Goal: Register for event/course

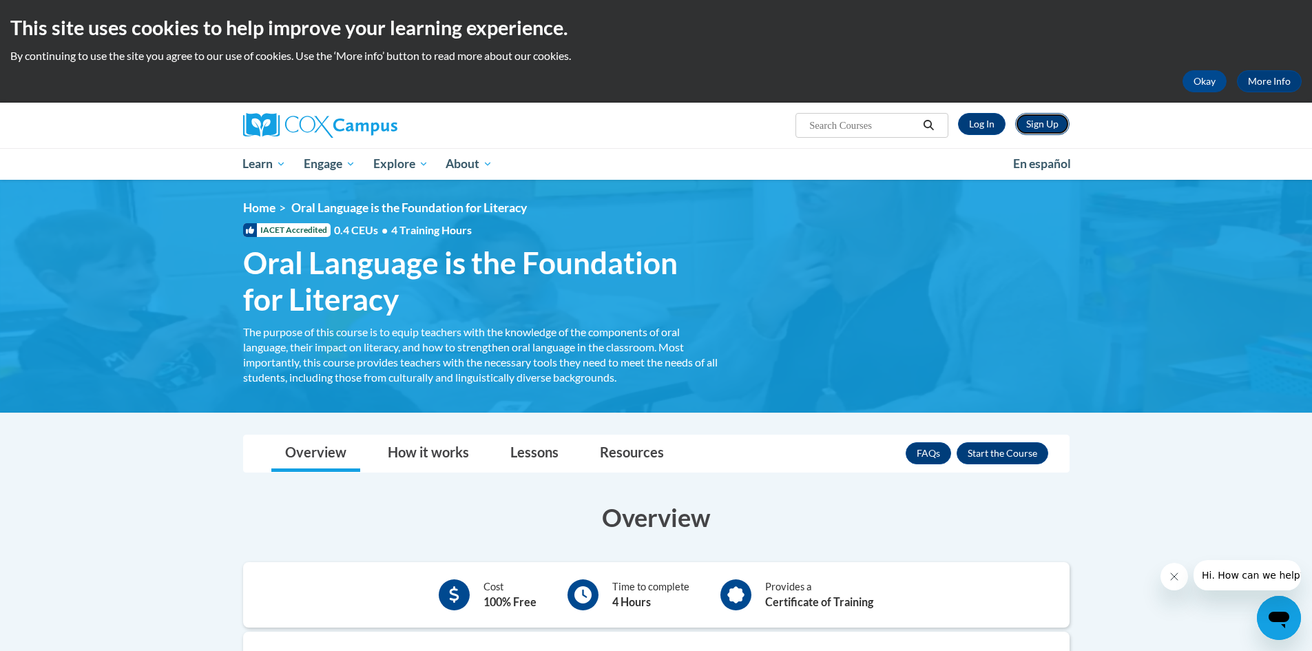
click at [1035, 133] on link "Sign Up" at bounding box center [1042, 124] width 54 height 22
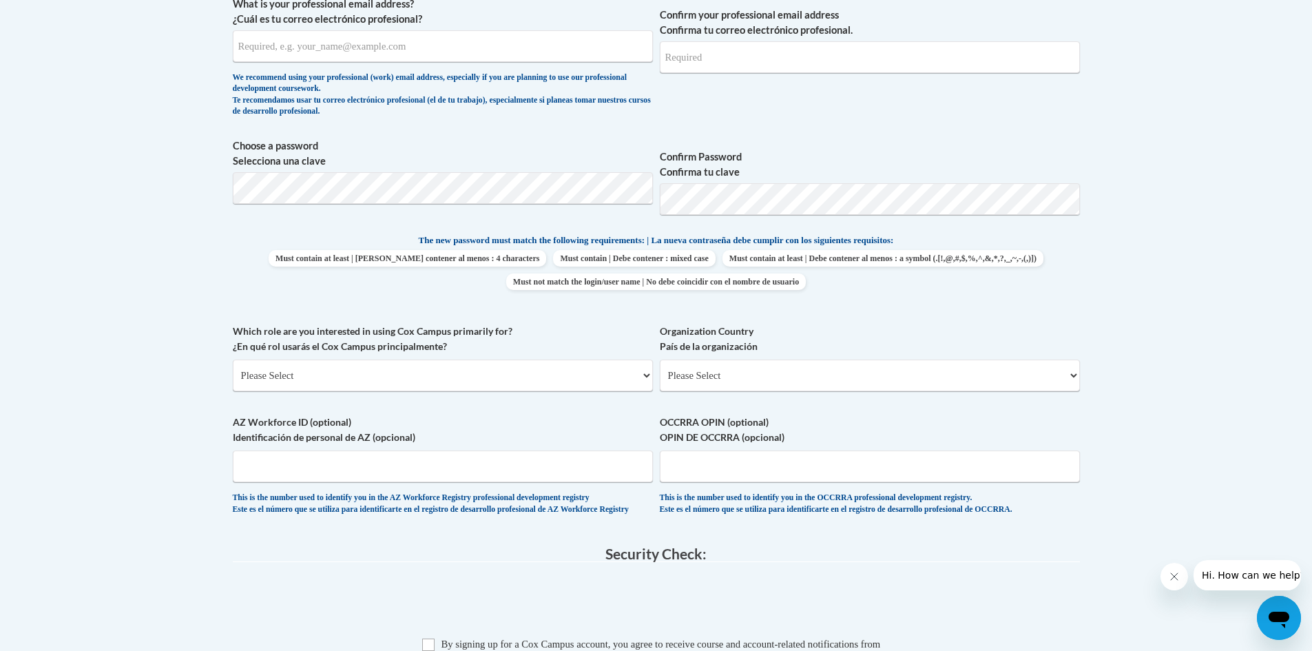
scroll to position [516, 0]
click at [629, 377] on select "Please Select College/University | Colegio/Universidad Community/Nonprofit Part…" at bounding box center [443, 375] width 420 height 32
select select "5a18ea06-2b54-4451-96f2-d152daf9eac5"
click at [233, 359] on select "Please Select College/University | Colegio/Universidad Community/Nonprofit Part…" at bounding box center [443, 375] width 420 height 32
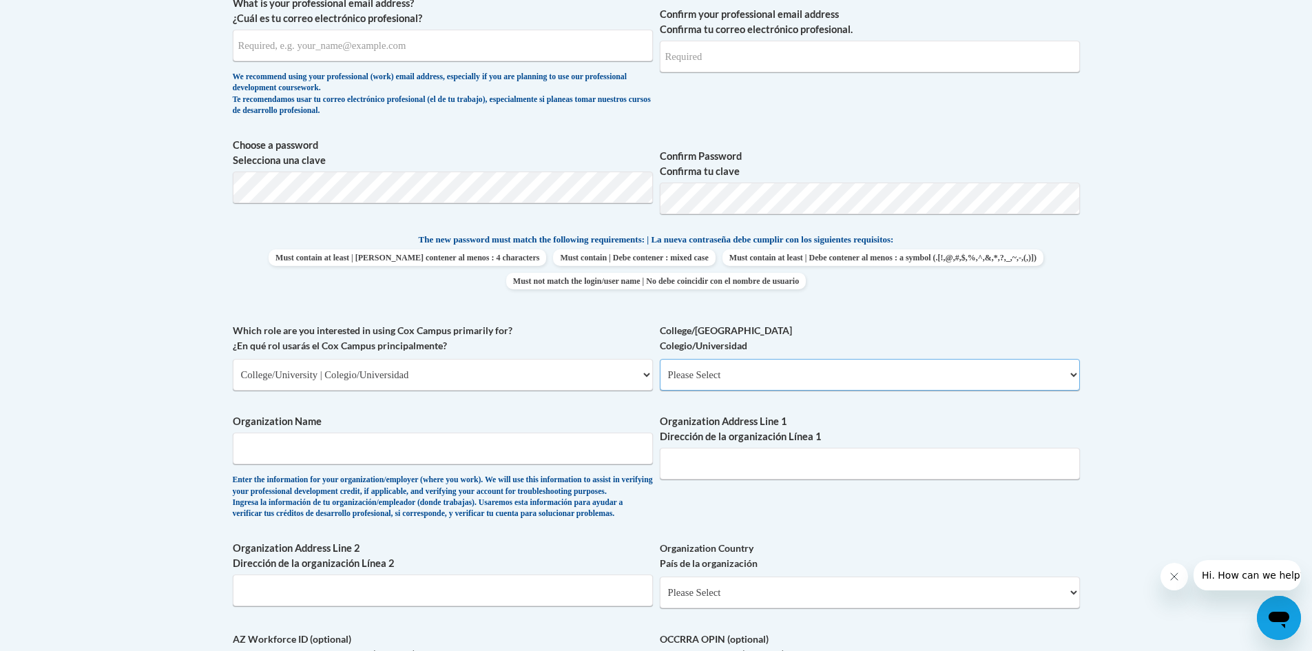
click at [718, 368] on select "Please Select College/University Staff | Empleado universitario College/Univers…" at bounding box center [870, 375] width 420 height 32
select select "99b32b07-cffc-426c-8bf6-0cd77760d84b"
click at [660, 359] on select "Please Select College/University Staff | Empleado universitario College/Univers…" at bounding box center [870, 375] width 420 height 32
click at [609, 446] on input "Organization Name" at bounding box center [443, 448] width 420 height 32
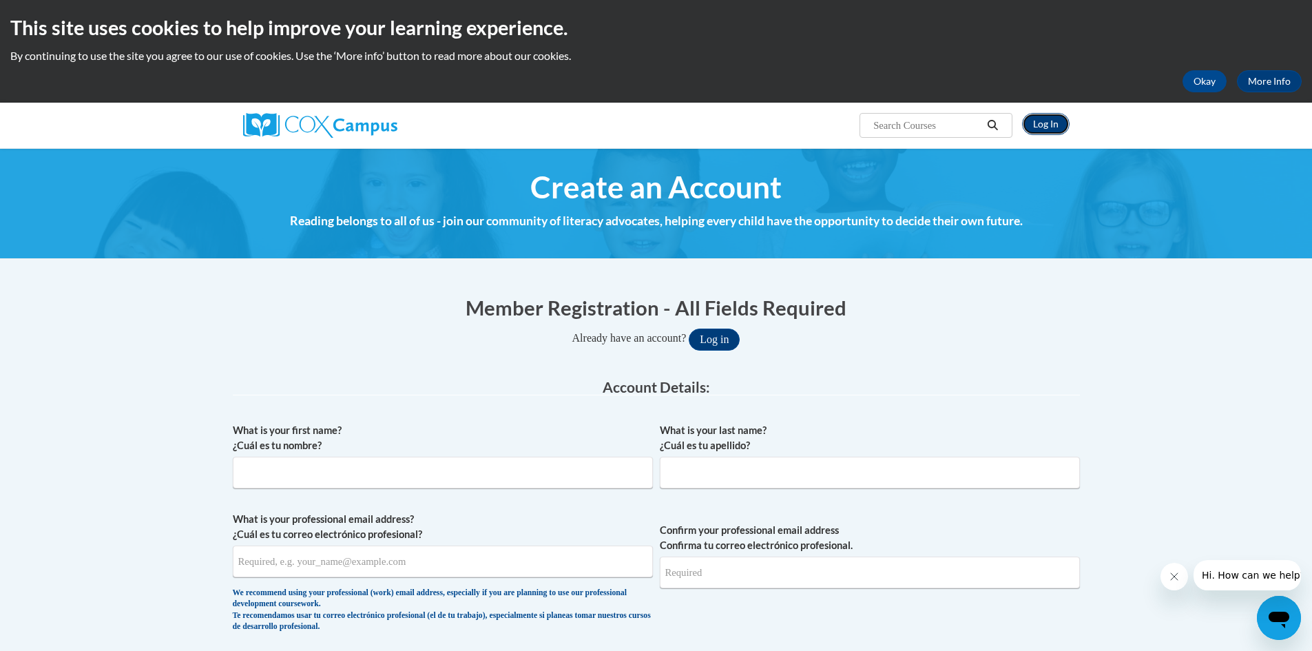
click at [1033, 129] on link "Log In" at bounding box center [1046, 124] width 48 height 22
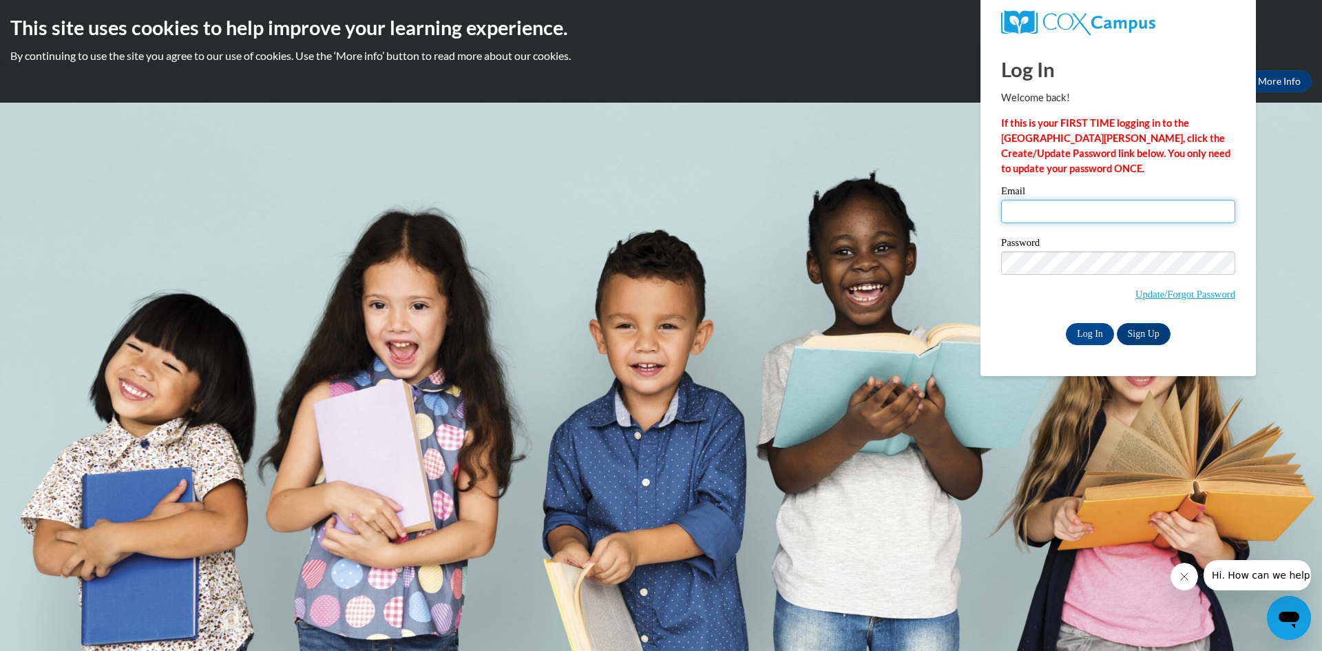
click at [1051, 206] on input "Email" at bounding box center [1118, 211] width 234 height 23
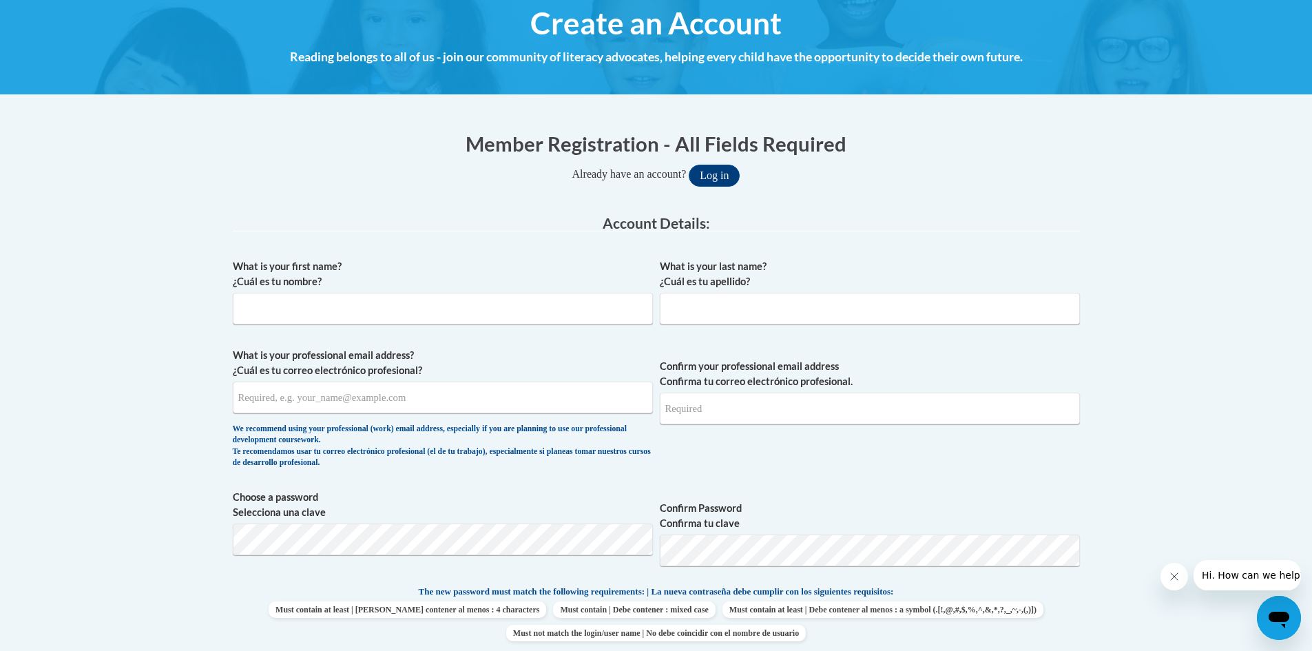
scroll to position [165, 0]
click at [520, 304] on input "What is your first name? ¿Cuál es tu nombre?" at bounding box center [443, 308] width 420 height 32
type input "[PERSON_NAME]"
click at [406, 406] on input "What is your professional email address? ¿Cuál es tu correo electrónico profesi…" at bounding box center [443, 397] width 420 height 32
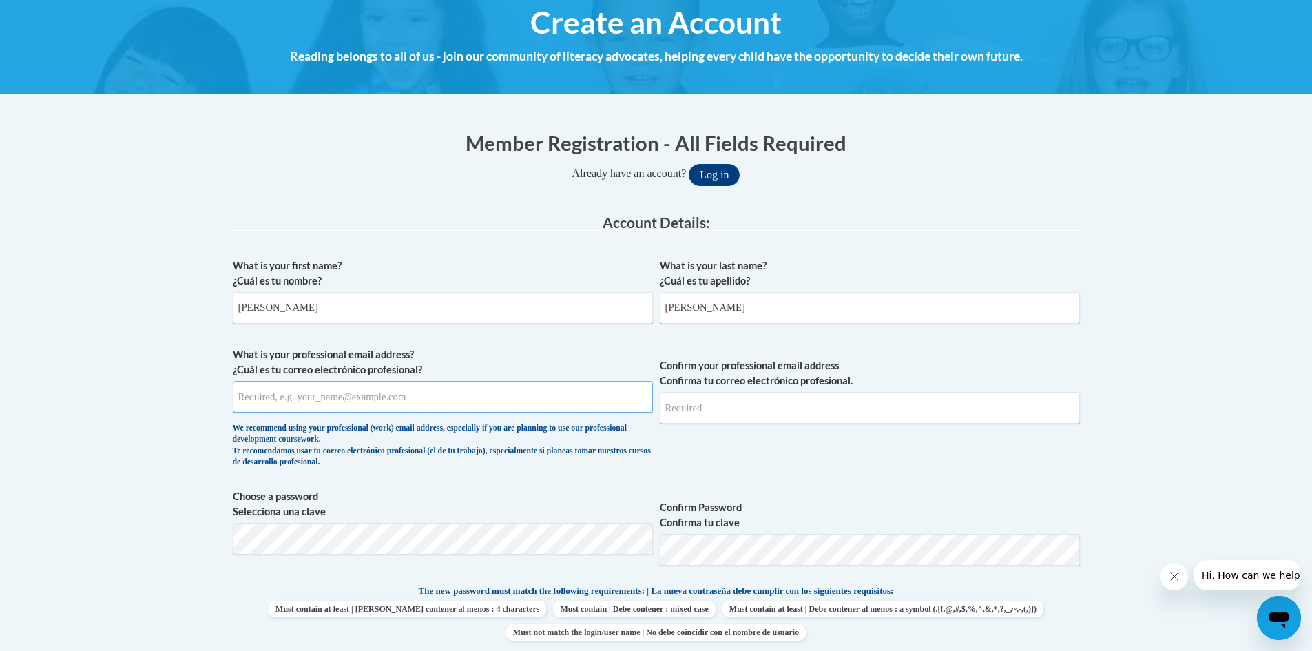
click at [406, 406] on input "What is your professional email address? ¿Cuál es tu correo electrónico profesi…" at bounding box center [443, 397] width 420 height 32
type input "[EMAIL_ADDRESS][DOMAIN_NAME]"
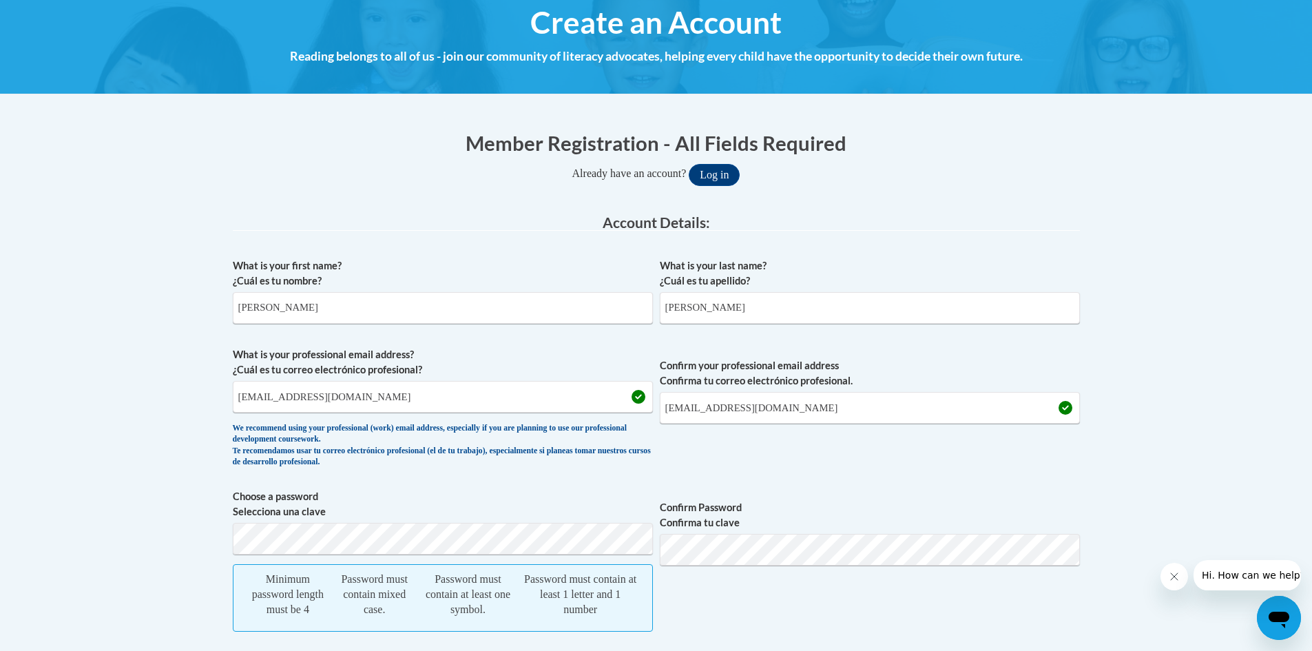
click at [455, 490] on label "Choose a password Selecciona una clave" at bounding box center [443, 504] width 420 height 30
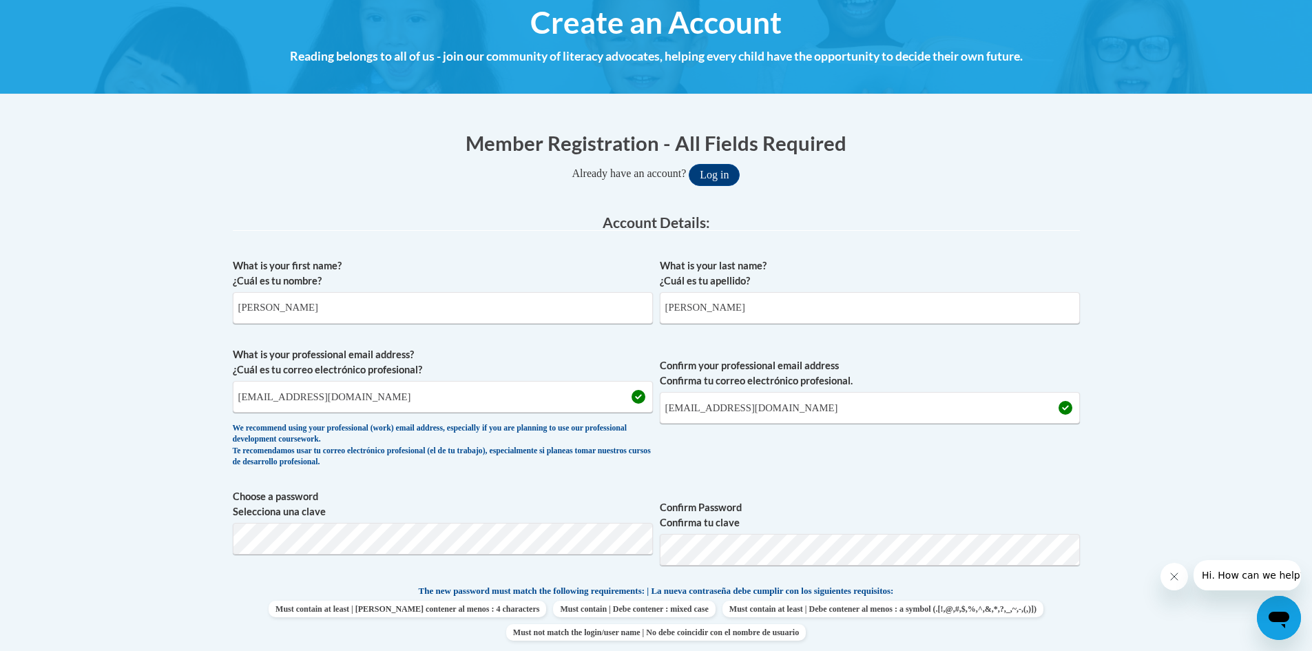
click at [839, 489] on span "Confirm Password Confirma tu clave" at bounding box center [870, 532] width 420 height 87
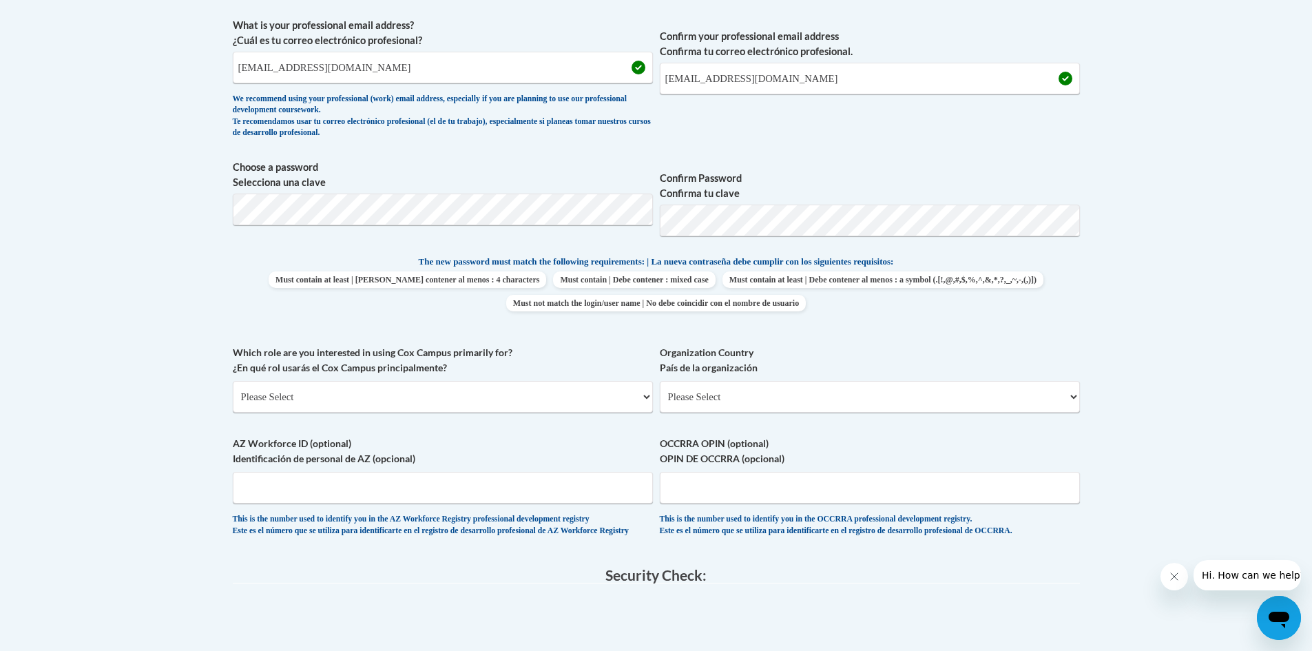
scroll to position [534, 0]
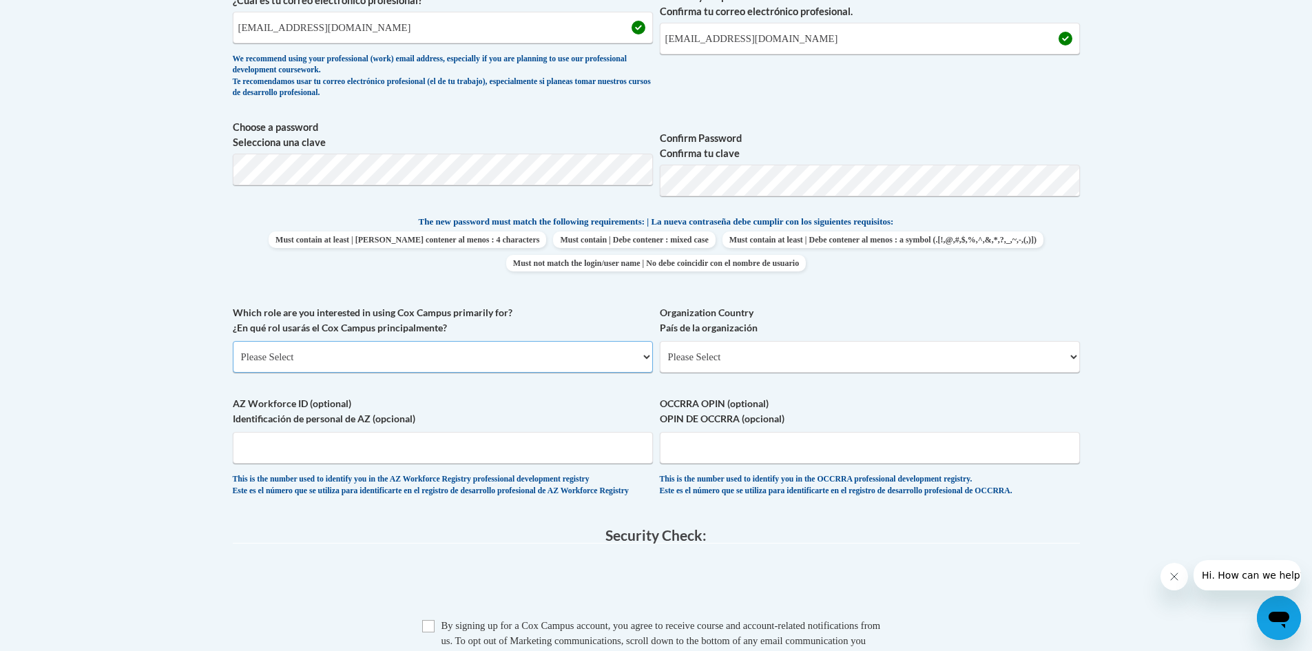
click at [484, 363] on select "Please Select College/University | Colegio/Universidad Community/Nonprofit Part…" at bounding box center [443, 357] width 420 height 32
select select "5a18ea06-2b54-4451-96f2-d152daf9eac5"
click at [233, 341] on select "Please Select College/University | Colegio/Universidad Community/Nonprofit Part…" at bounding box center [443, 357] width 420 height 32
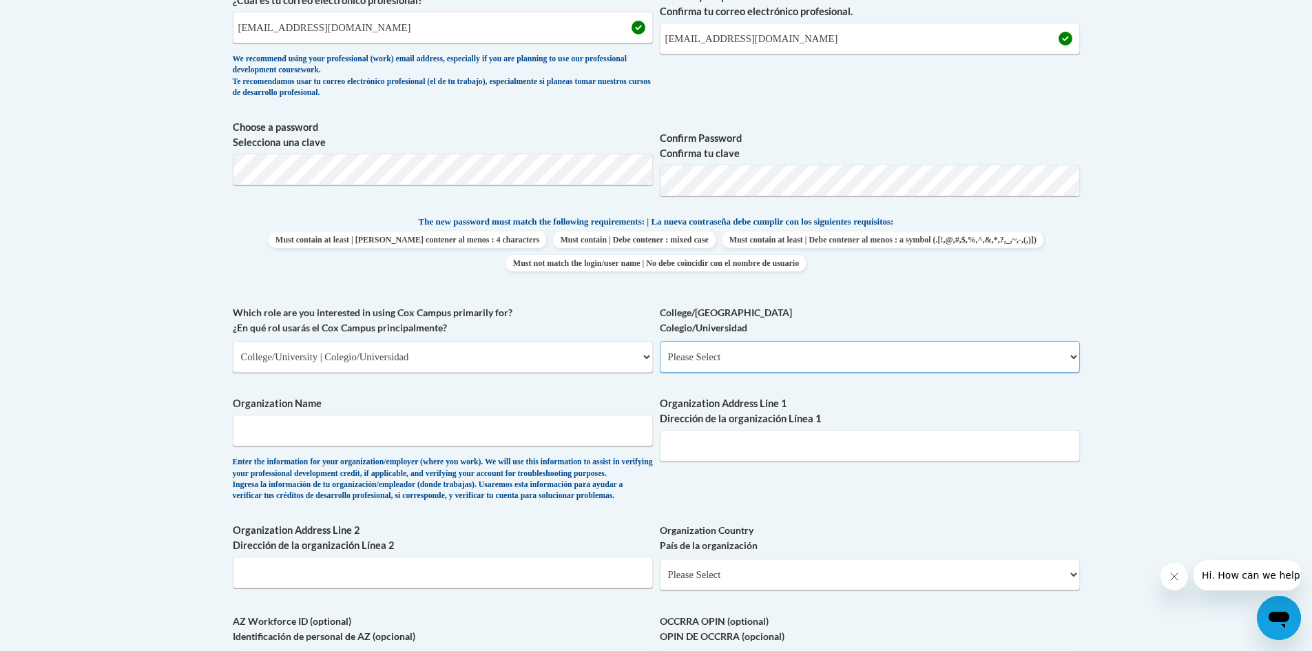
click at [685, 353] on select "Please Select College/University Staff | Empleado universitario College/Univers…" at bounding box center [870, 357] width 420 height 32
select select "99b32b07-cffc-426c-8bf6-0cd77760d84b"
click at [660, 341] on select "Please Select College/University Staff | Empleado universitario College/Univers…" at bounding box center [870, 357] width 420 height 32
click at [532, 441] on input "Organization Name" at bounding box center [443, 431] width 420 height 32
type input "Valdosta State University"
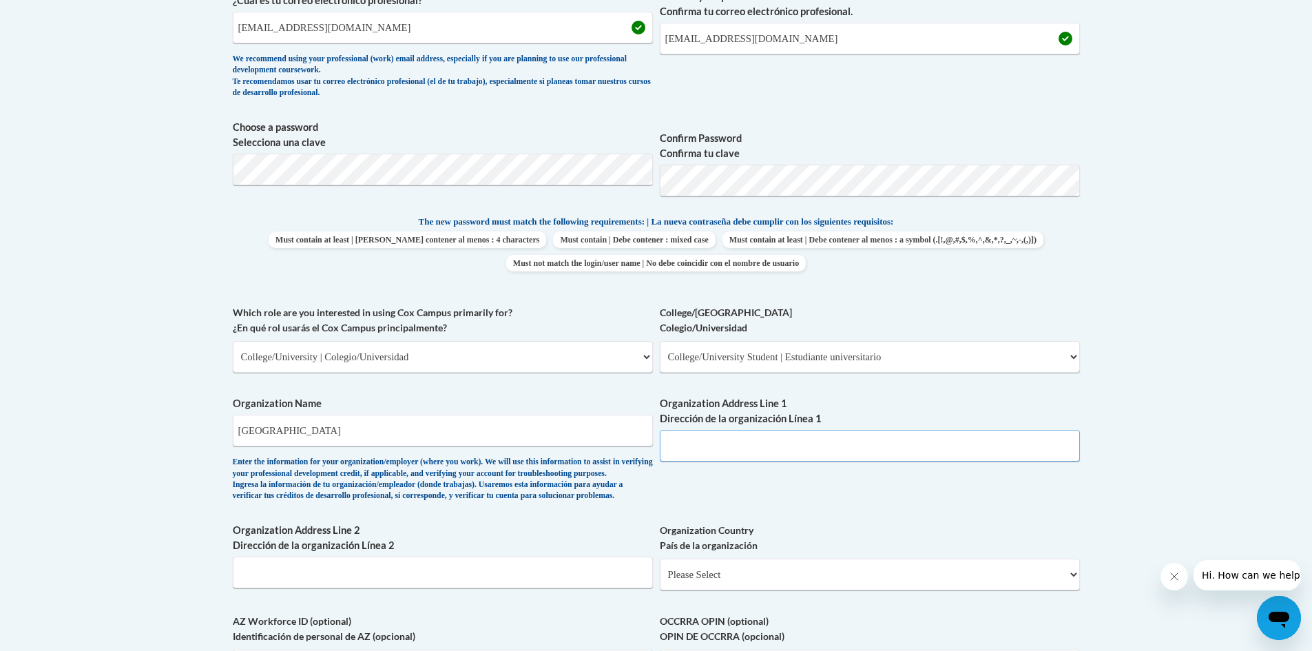
click at [679, 454] on input "Organization Address Line 1 Dirección de la organización Línea 1" at bounding box center [870, 446] width 420 height 32
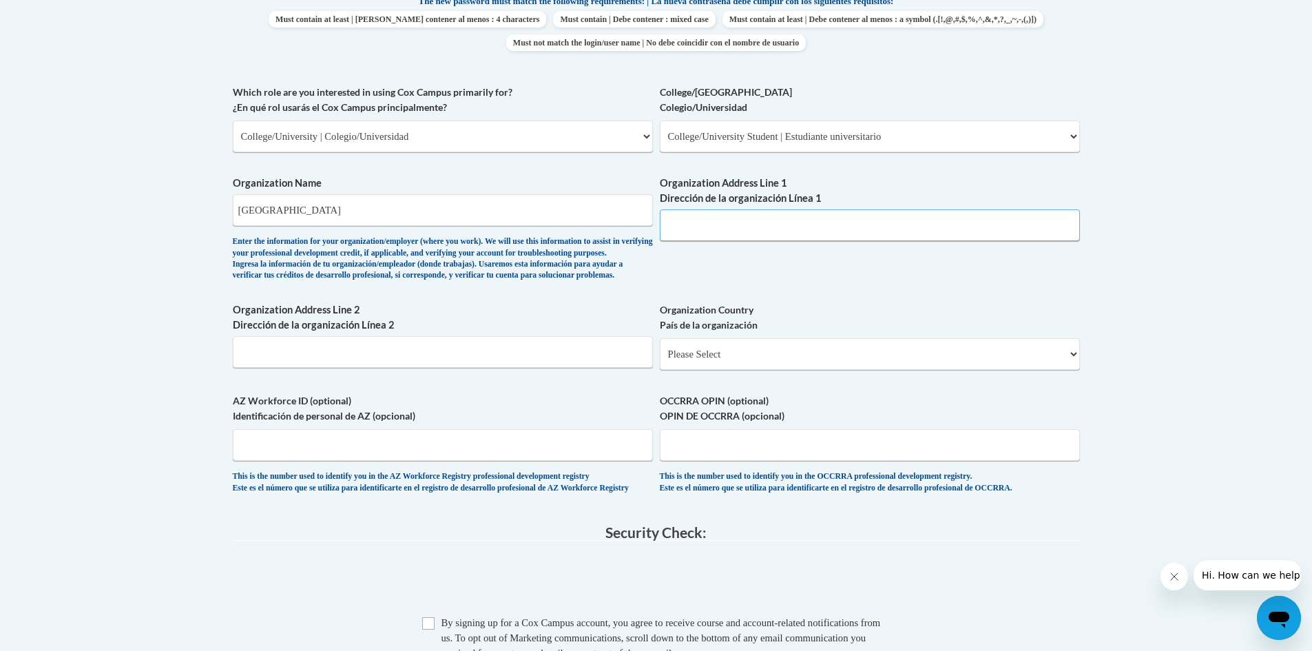
scroll to position [755, 0]
click at [752, 369] on select "Please Select United States | Estados Unidos Outside of the United States | Fue…" at bounding box center [870, 353] width 420 height 32
select select "ad49bcad-a171-4b2e-b99c-48b446064914"
click at [660, 359] on select "Please Select United States | Estados Unidos Outside of the United States | Fue…" at bounding box center [870, 353] width 420 height 32
select select
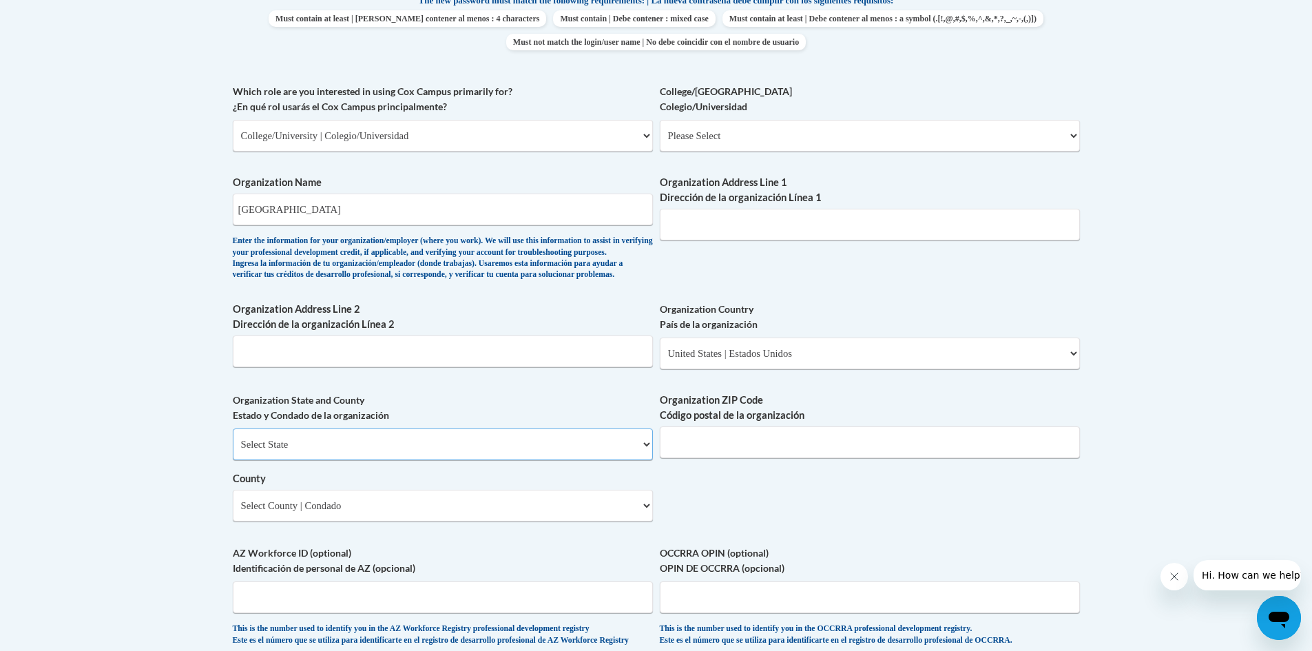
click at [574, 460] on select "Select State Alabama Alaska Arizona Arkansas California Colorado Connecticut De…" at bounding box center [443, 444] width 420 height 32
select select "[US_STATE]"
click at [233, 451] on select "Select State Alabama Alaska Arizona Arkansas California Colorado Connecticut De…" at bounding box center [443, 444] width 420 height 32
click at [611, 521] on select "Select County Appling Atkinson Bacon Baker Baldwin Banks Barrow Bartow Ben Hill…" at bounding box center [443, 506] width 420 height 32
select select "Lowndes"
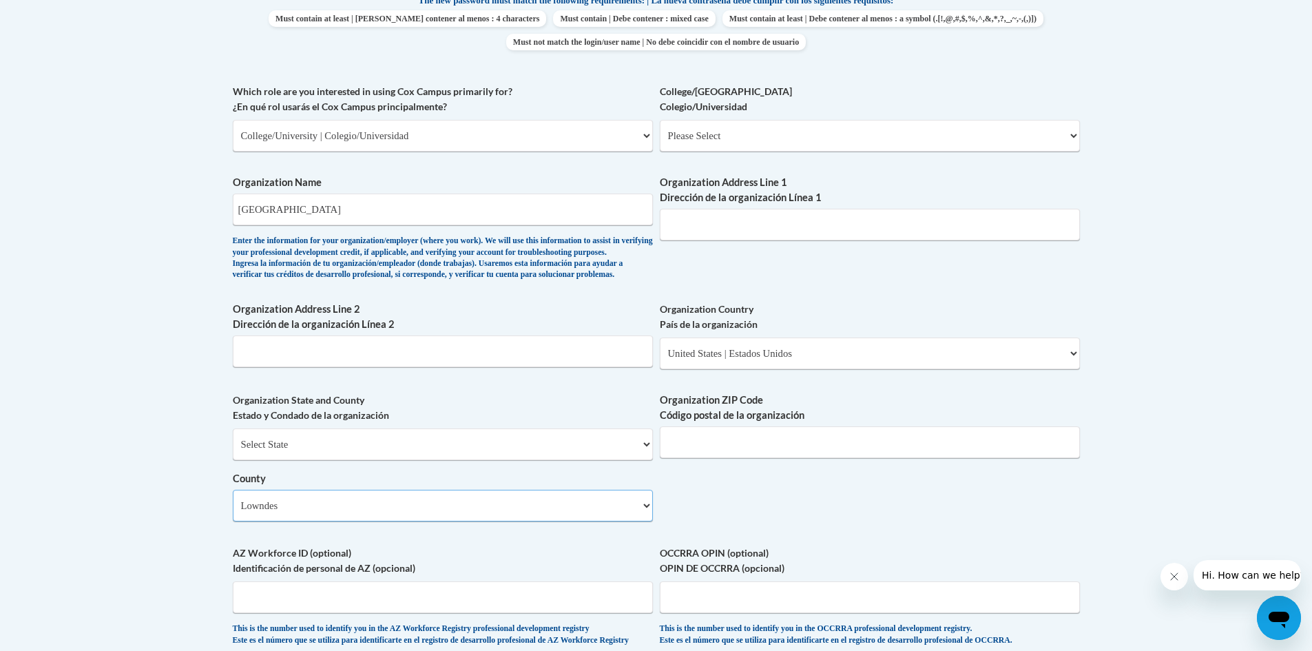
click at [233, 512] on select "Select County Appling Atkinson Bacon Baker Baldwin Banks Barrow Bartow Ben Hill…" at bounding box center [443, 506] width 420 height 32
click at [702, 458] on input "Organization ZIP Code Código postal de la organización" at bounding box center [870, 442] width 420 height 32
type input "31698"
click at [717, 227] on input "Organization Address Line 1 Dirección de la organización Línea 1" at bounding box center [870, 225] width 420 height 32
paste input "1500 N Patterson St"
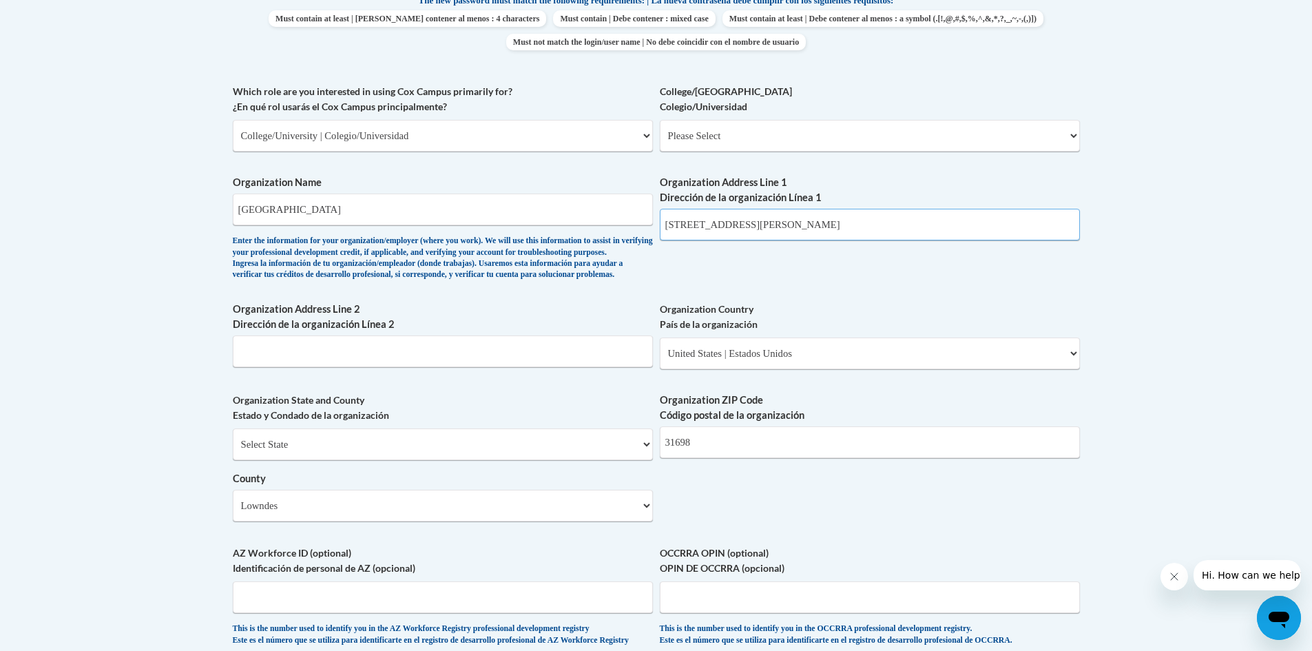
type input "1500 N Patterson St"
click at [802, 311] on div "What is your first name? ¿Cuál es tu nombre? Julie What is your last name? ¿Cuá…" at bounding box center [656, 160] width 847 height 999
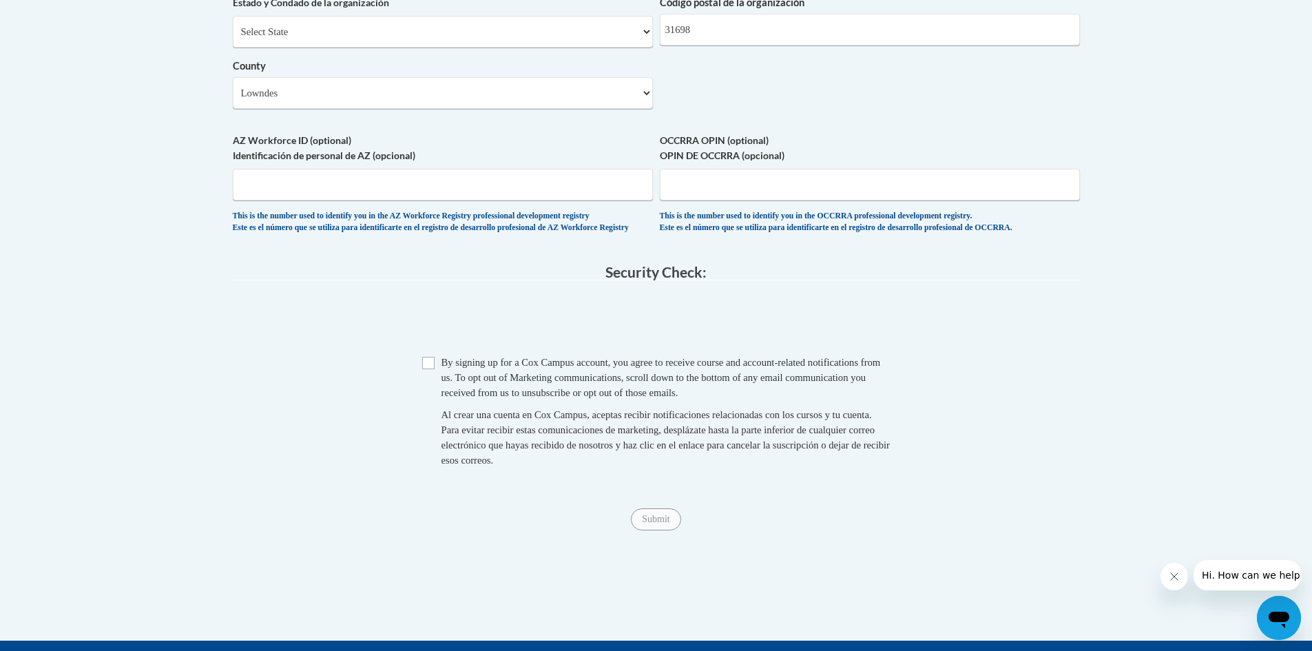
scroll to position [1169, 0]
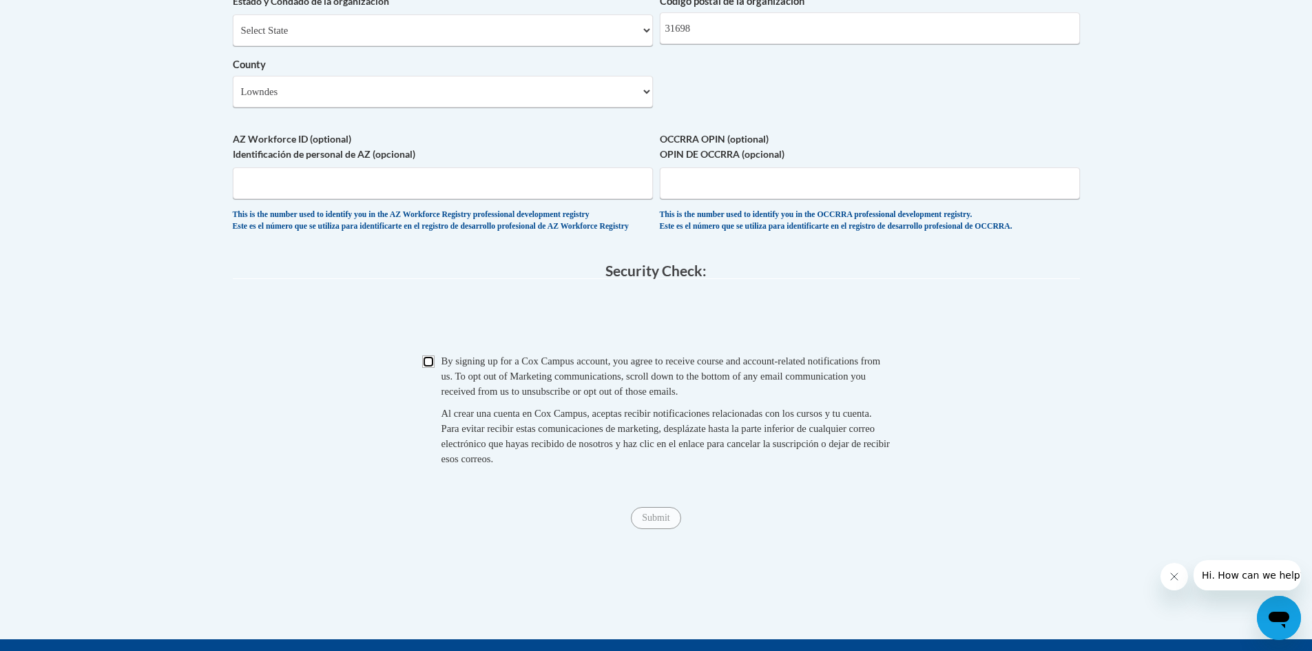
click at [426, 368] on input "Checkbox" at bounding box center [428, 361] width 12 height 12
checkbox input "true"
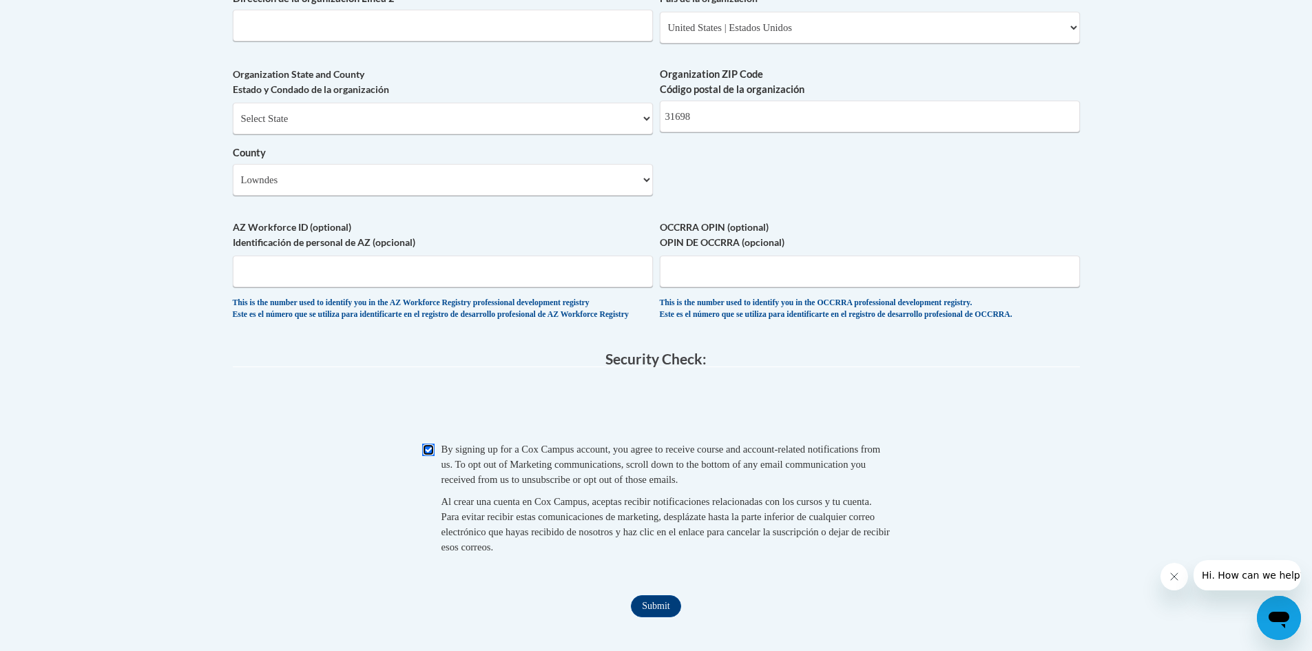
scroll to position [1222, 0]
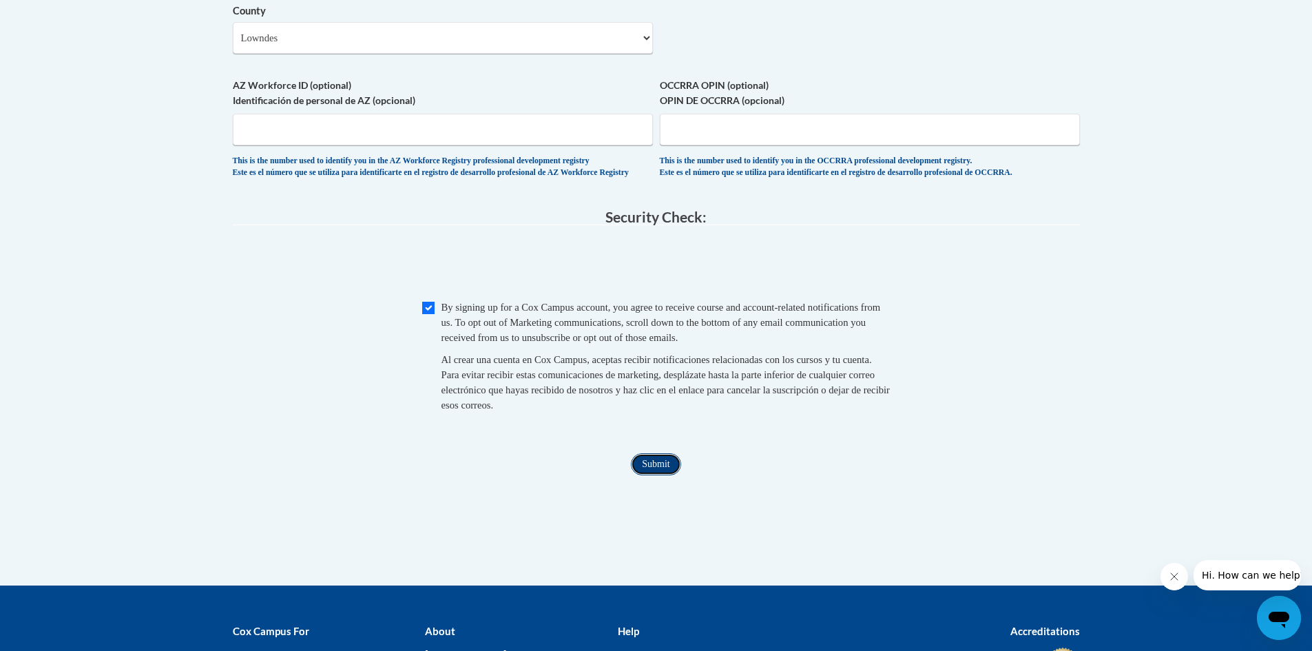
click at [648, 475] on input "Submit" at bounding box center [656, 464] width 50 height 22
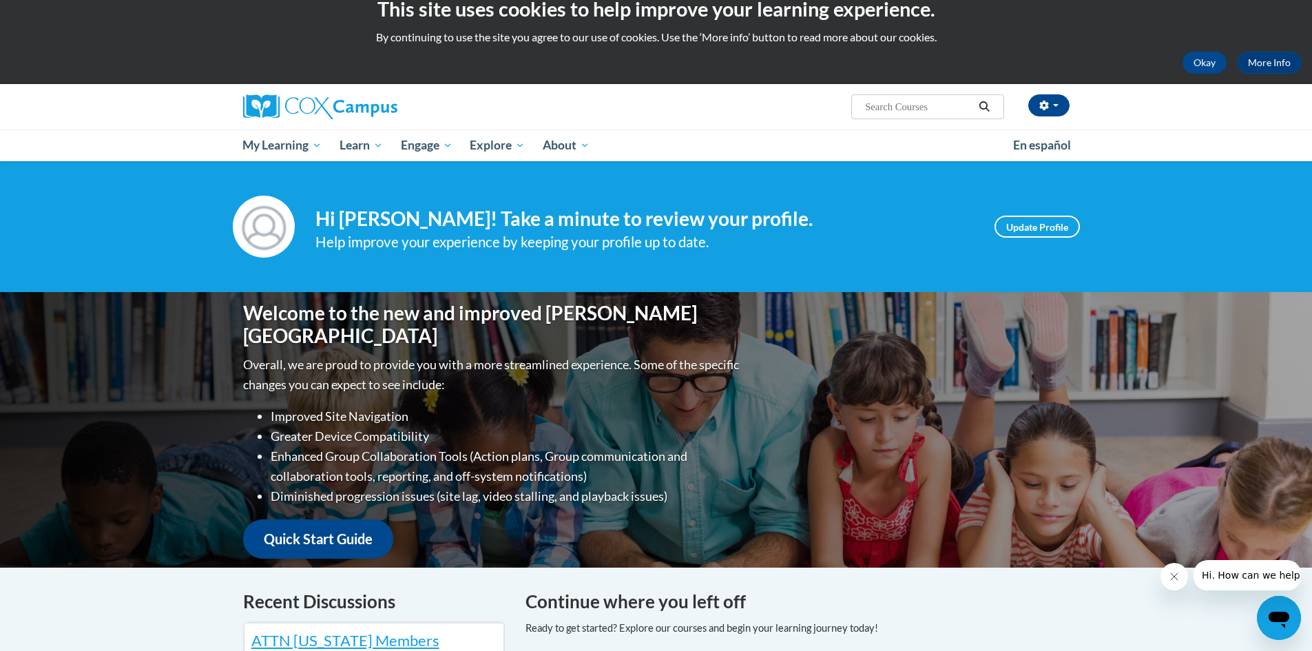
scroll to position [19, 0]
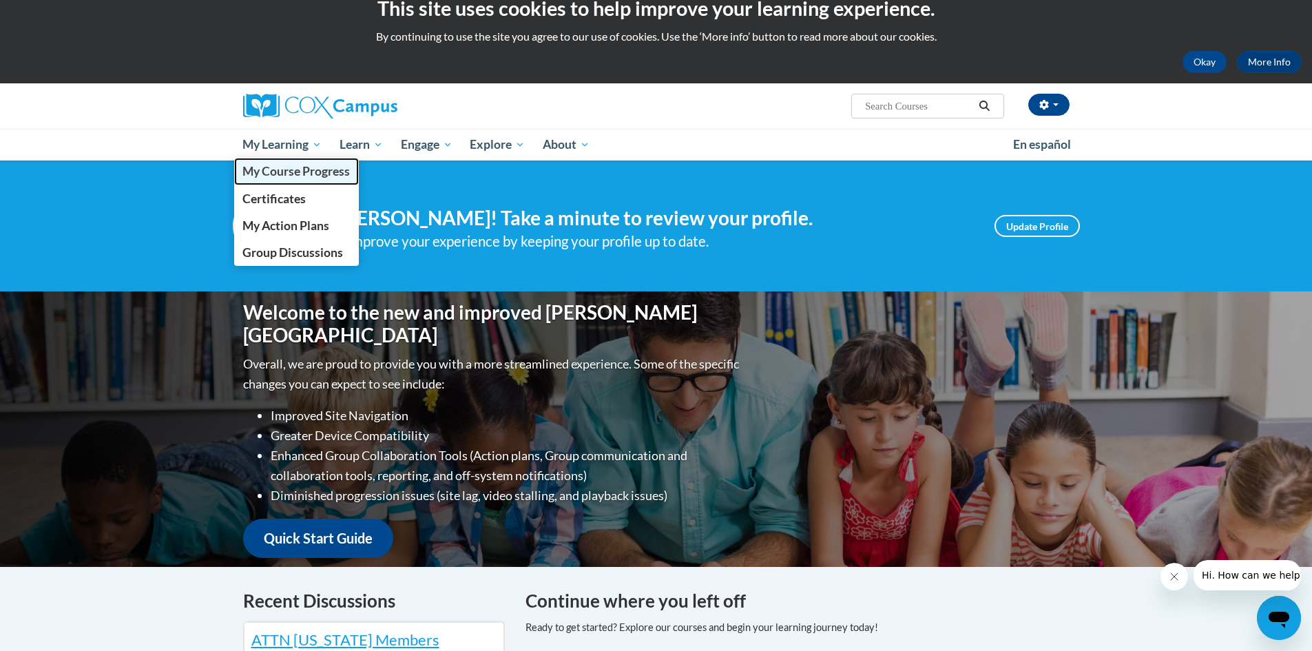
click at [300, 171] on span "My Course Progress" at bounding box center [295, 171] width 107 height 14
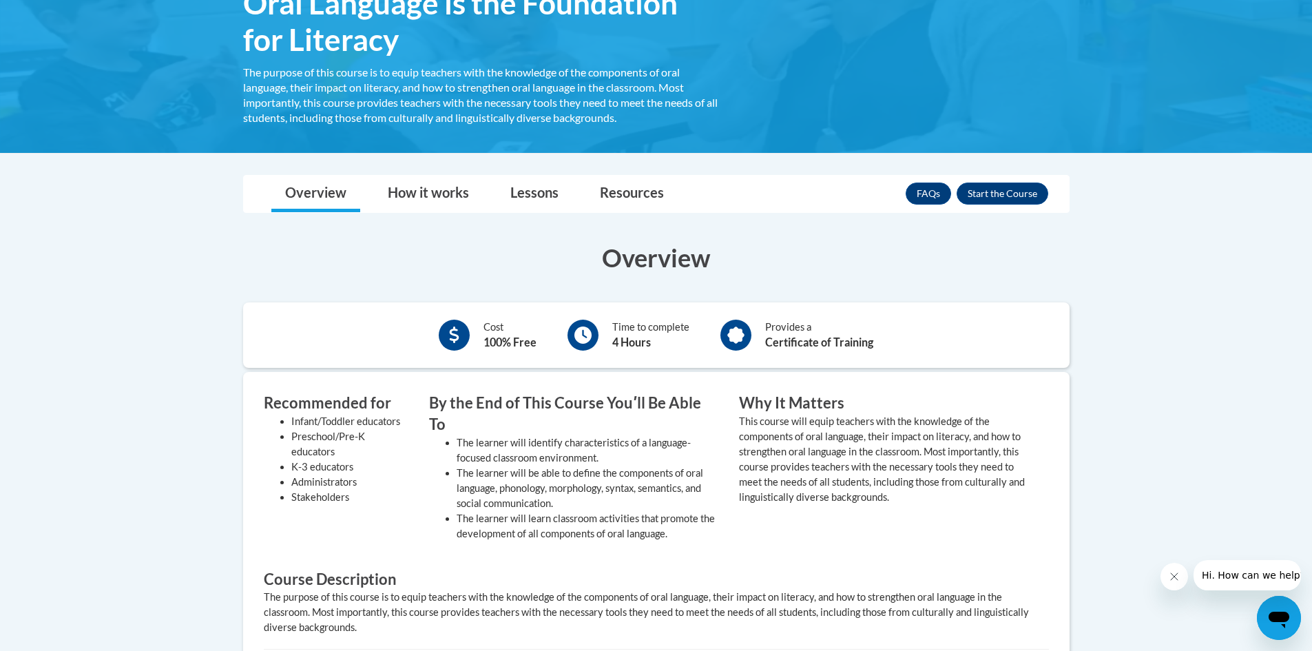
scroll to position [259, 0]
click at [459, 194] on link "How it works" at bounding box center [428, 194] width 109 height 36
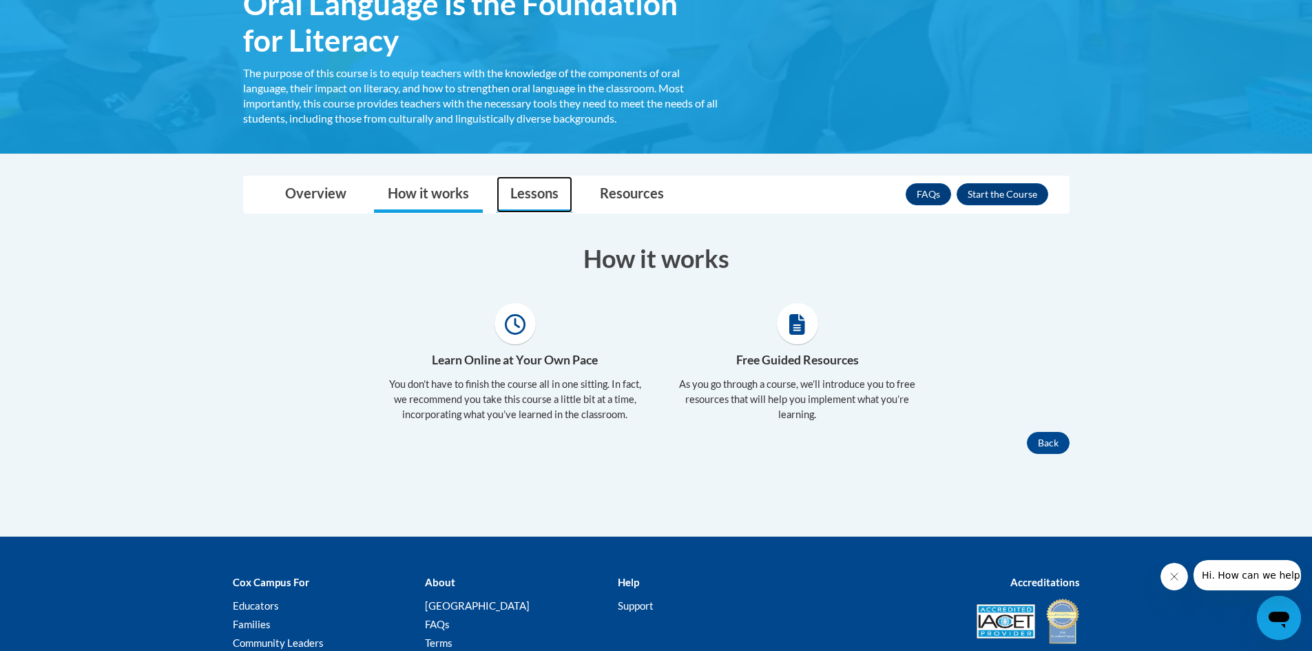
click at [524, 200] on link "Lessons" at bounding box center [535, 194] width 76 height 36
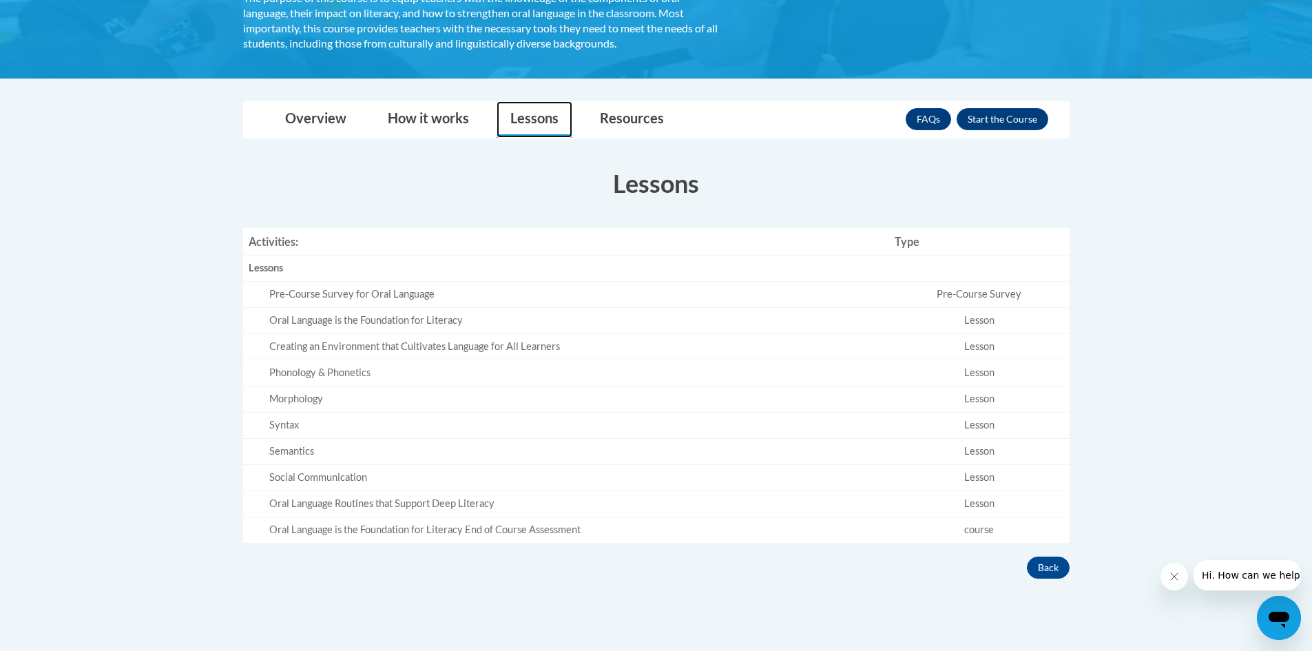
scroll to position [333, 0]
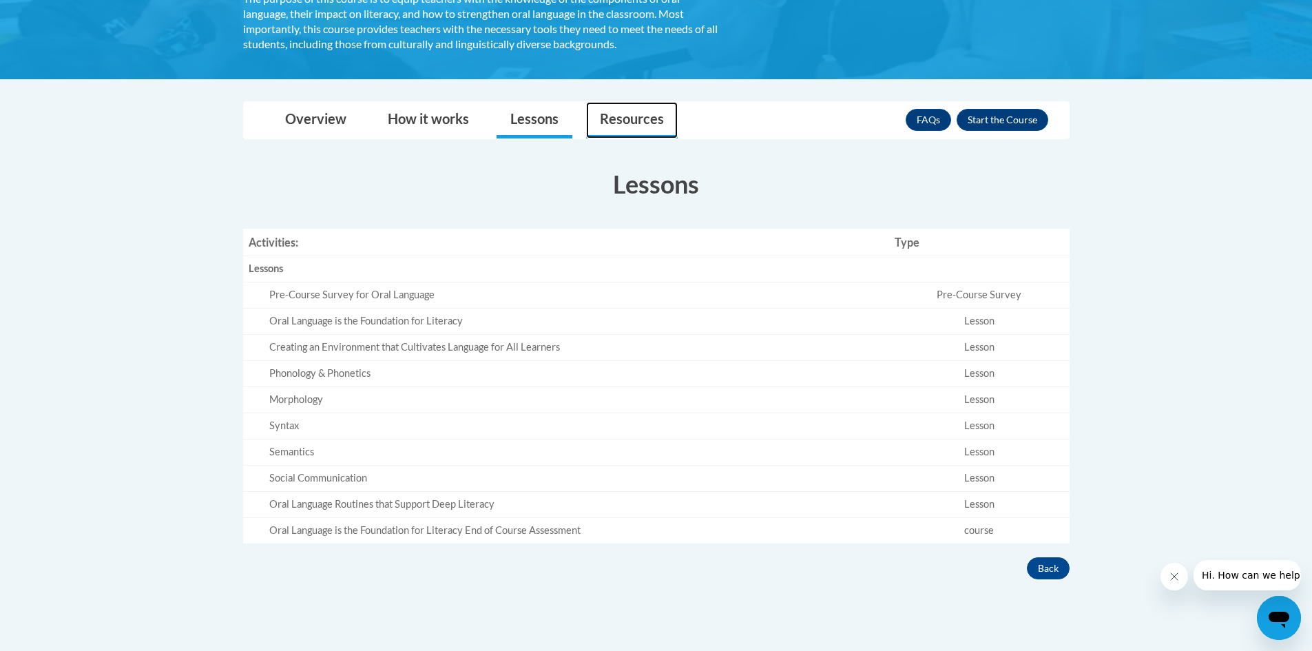
click at [646, 118] on link "Resources" at bounding box center [632, 120] width 92 height 36
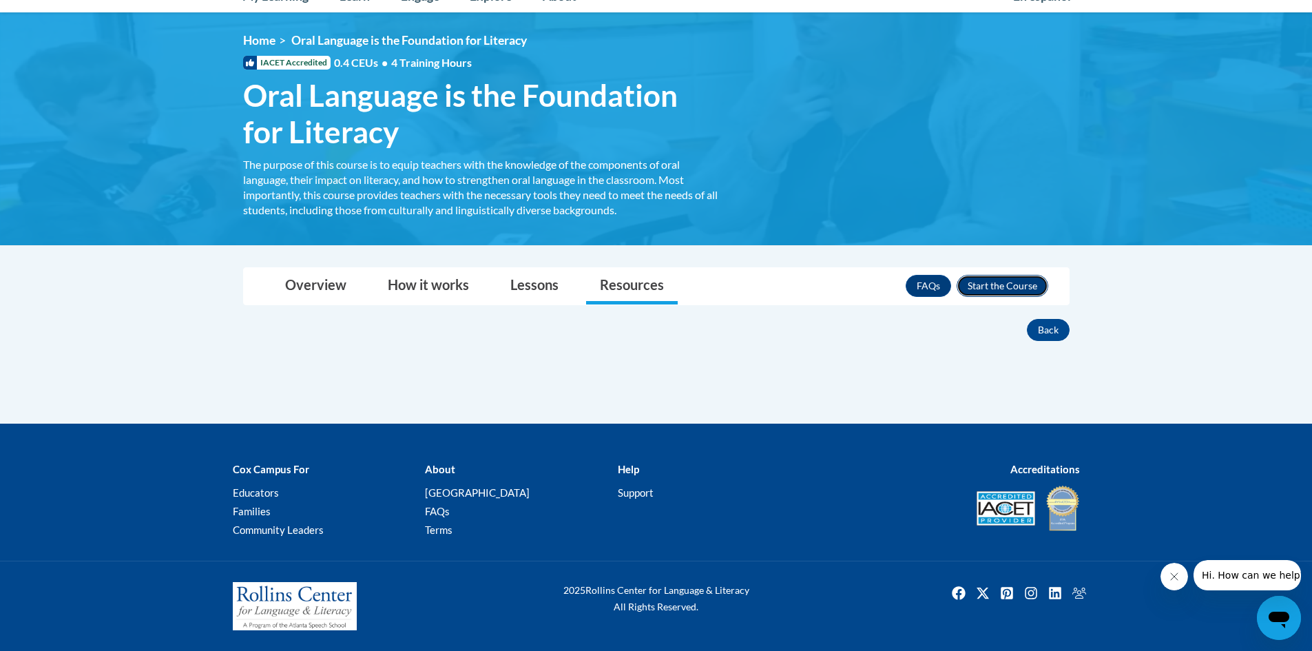
click at [1023, 291] on button "Enroll" at bounding box center [1003, 286] width 92 height 22
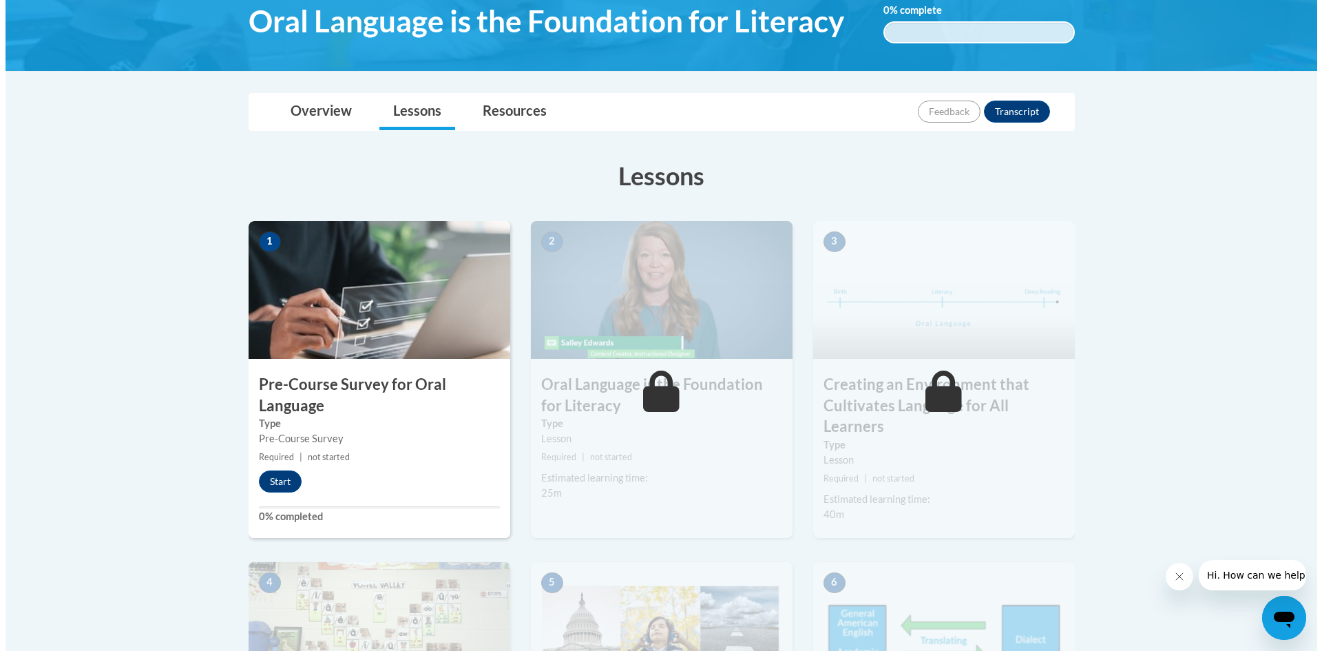
scroll to position [243, 0]
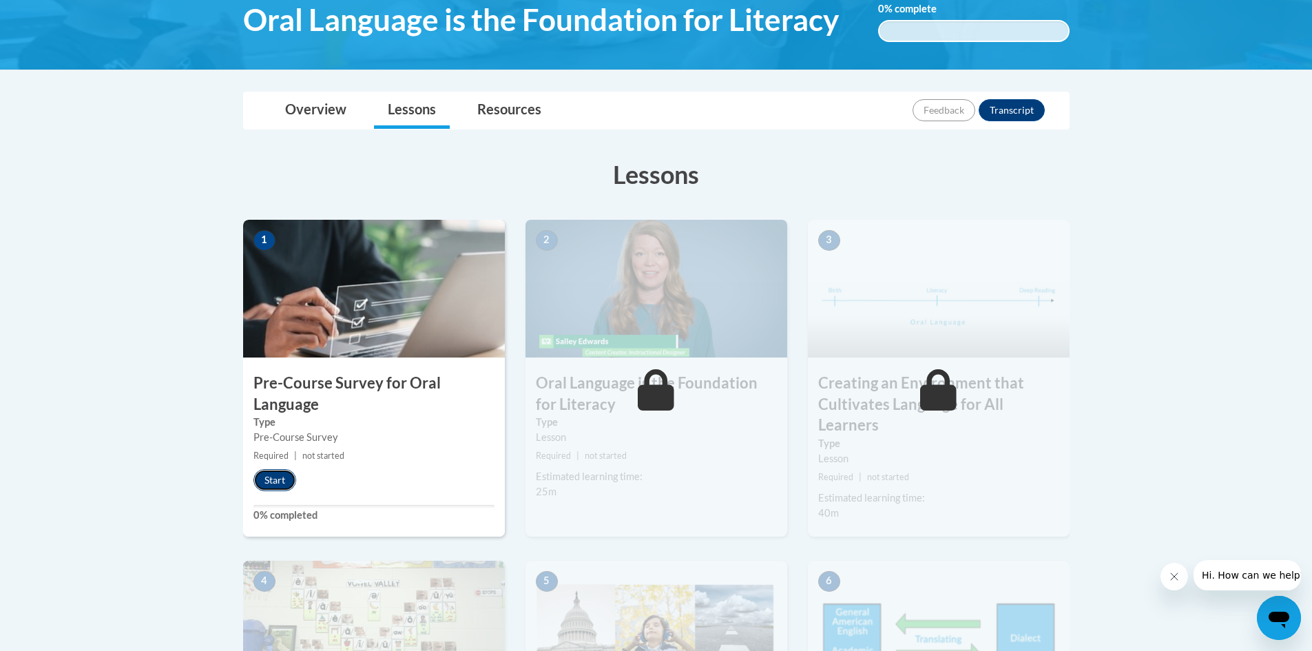
click at [279, 475] on button "Start" at bounding box center [274, 480] width 43 height 22
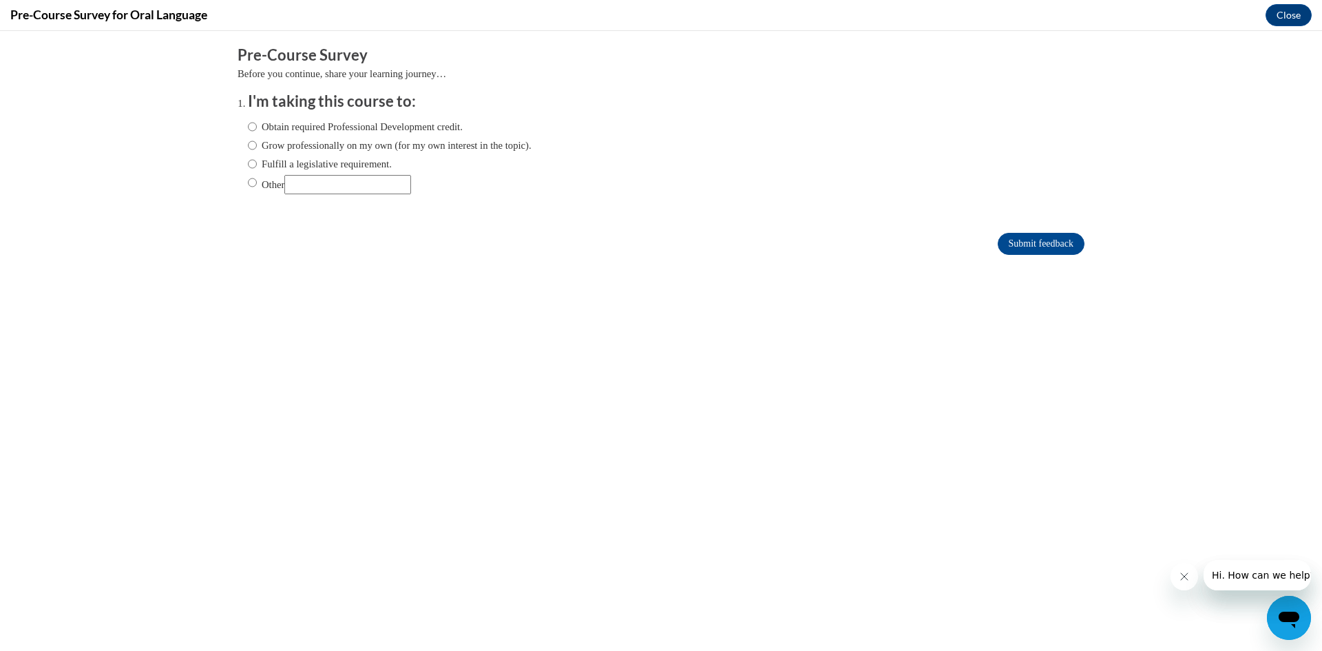
scroll to position [0, 0]
click at [364, 127] on label "Obtain required Professional Development credit." at bounding box center [355, 126] width 215 height 15
click at [257, 127] on input "Obtain required Professional Development credit." at bounding box center [252, 126] width 9 height 15
radio input "true"
click at [1056, 240] on input "Submit feedback" at bounding box center [1041, 244] width 87 height 22
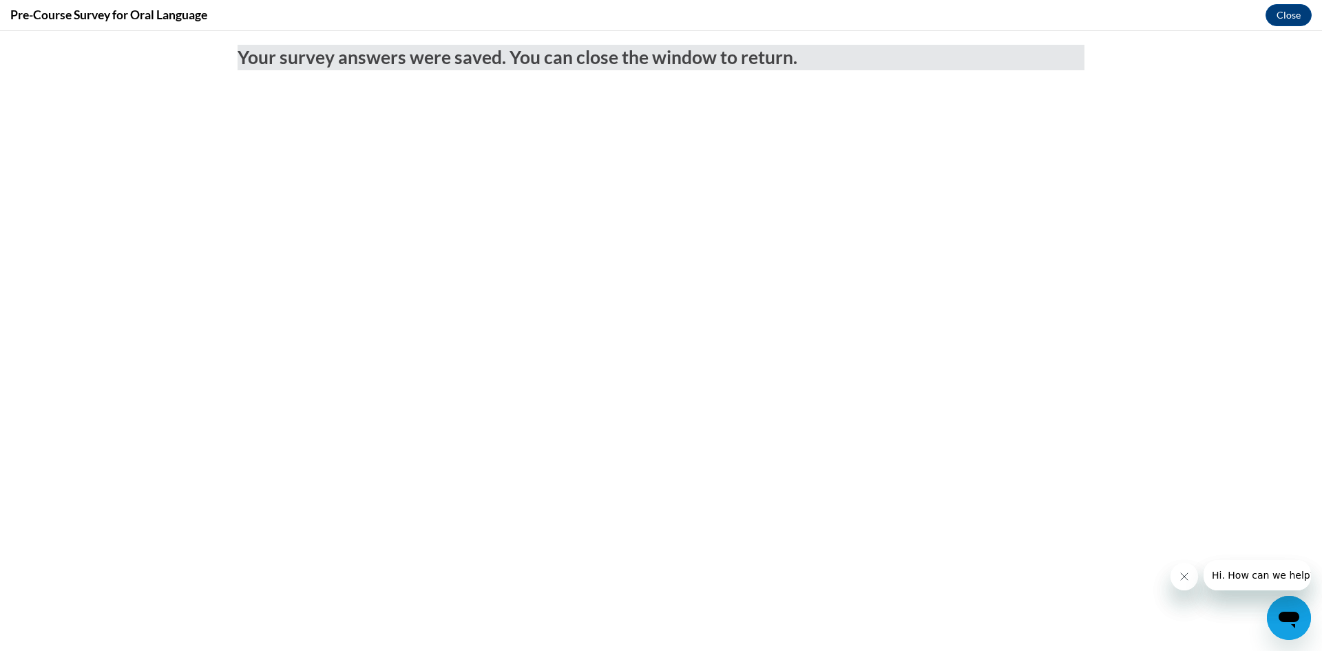
click at [1189, 581] on button "Close message from company" at bounding box center [1184, 577] width 28 height 28
click at [1187, 580] on icon "Close message from company" at bounding box center [1183, 576] width 7 height 7
click at [1300, 23] on button "Close" at bounding box center [1289, 15] width 46 height 22
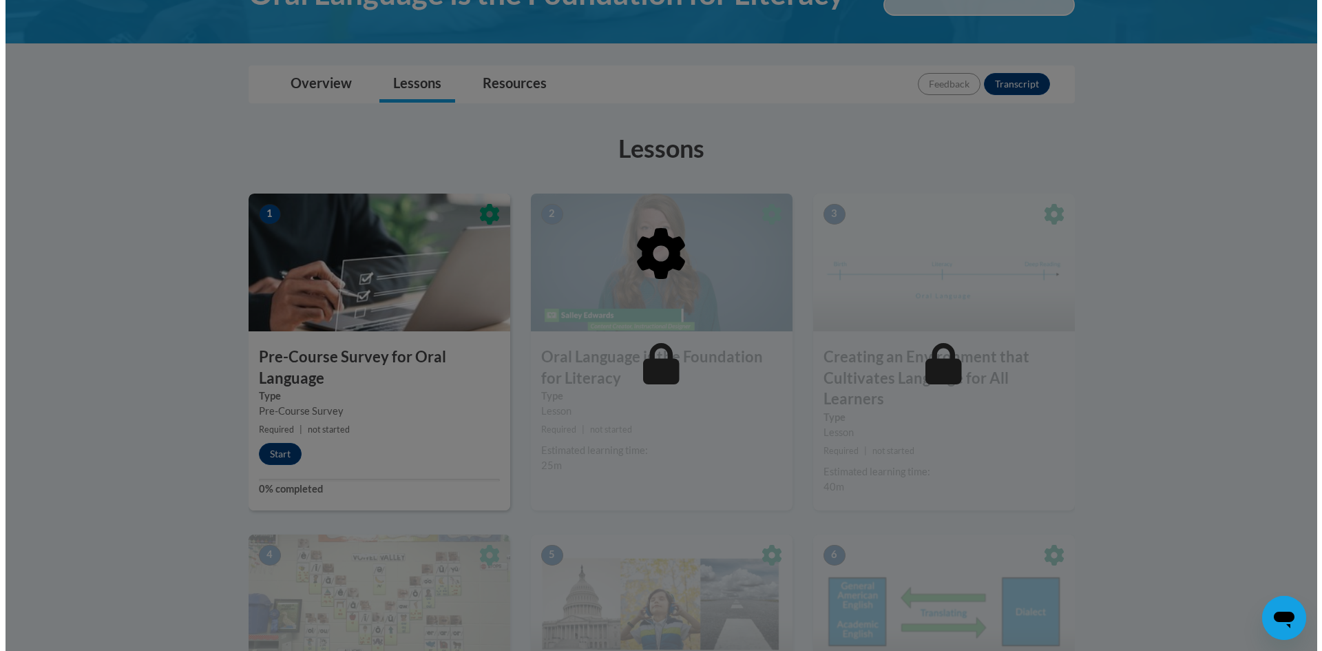
scroll to position [270, 0]
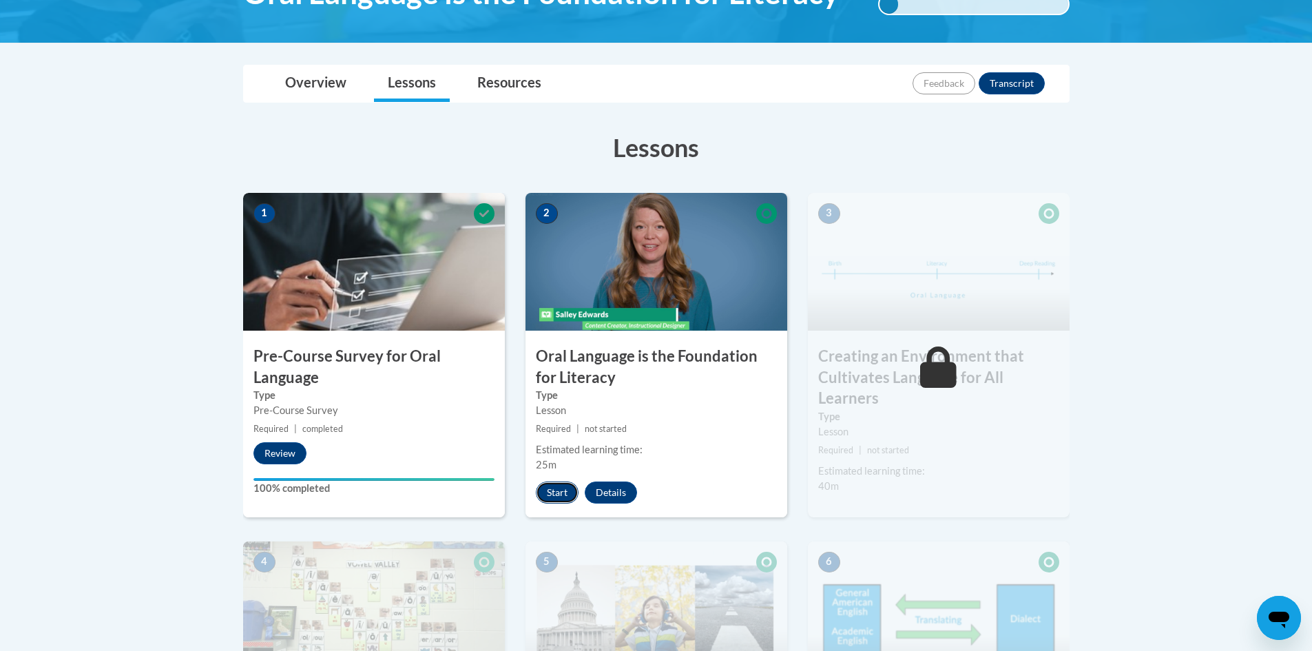
click at [563, 488] on button "Start" at bounding box center [557, 492] width 43 height 22
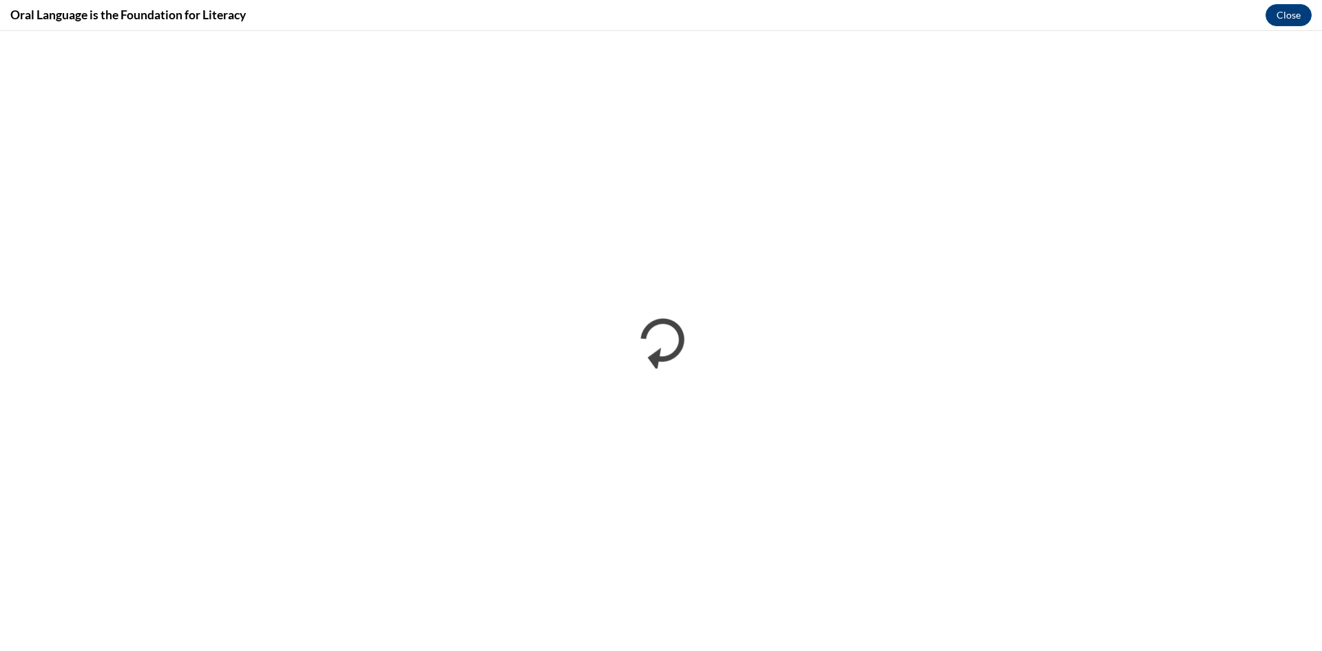
scroll to position [0, 0]
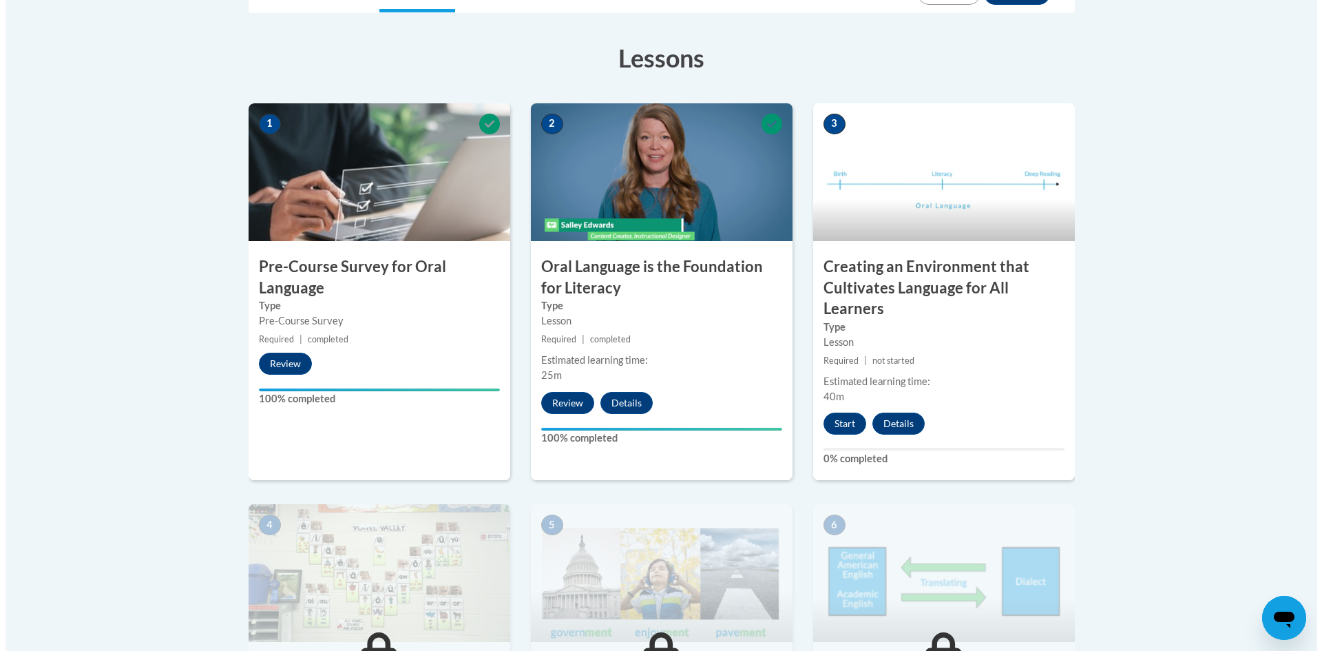
scroll to position [262, 0]
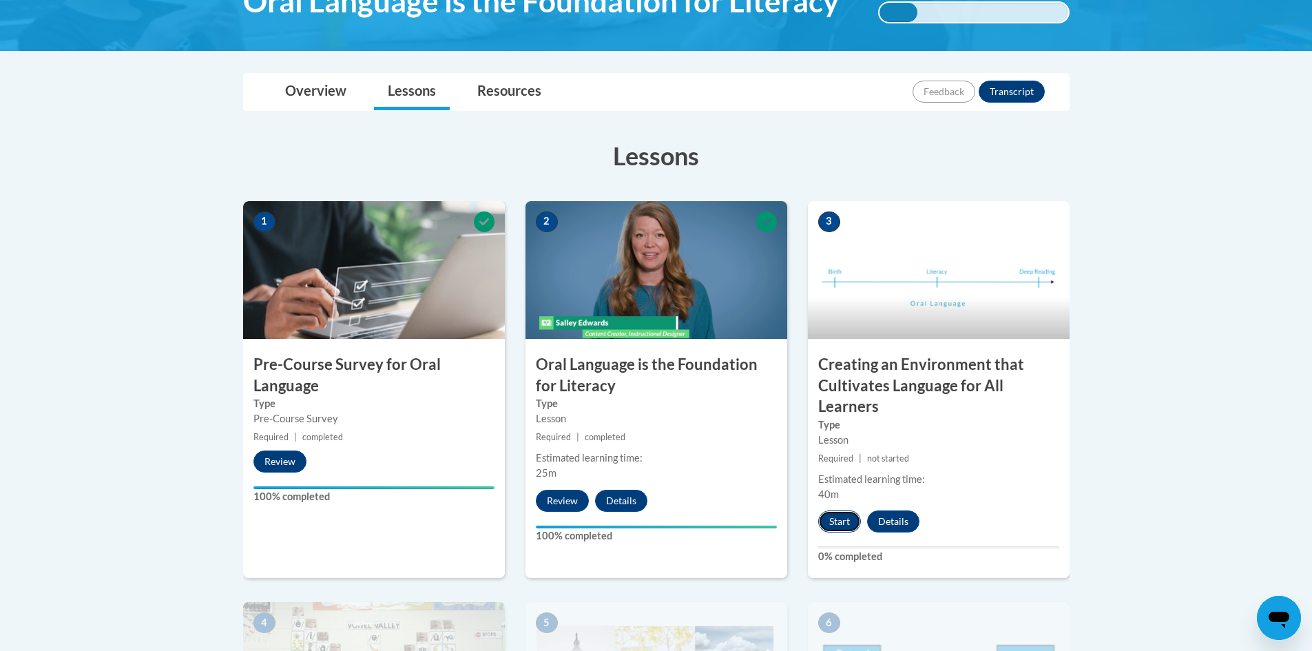
click at [843, 519] on button "Start" at bounding box center [839, 521] width 43 height 22
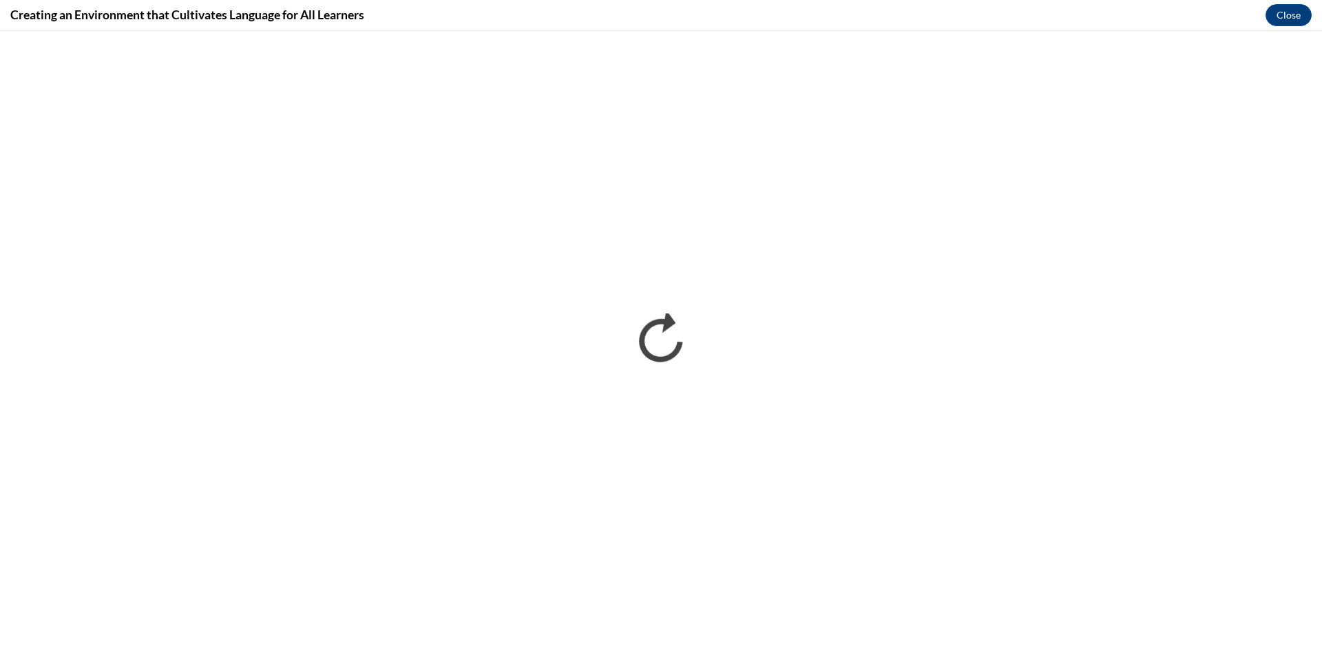
scroll to position [0, 0]
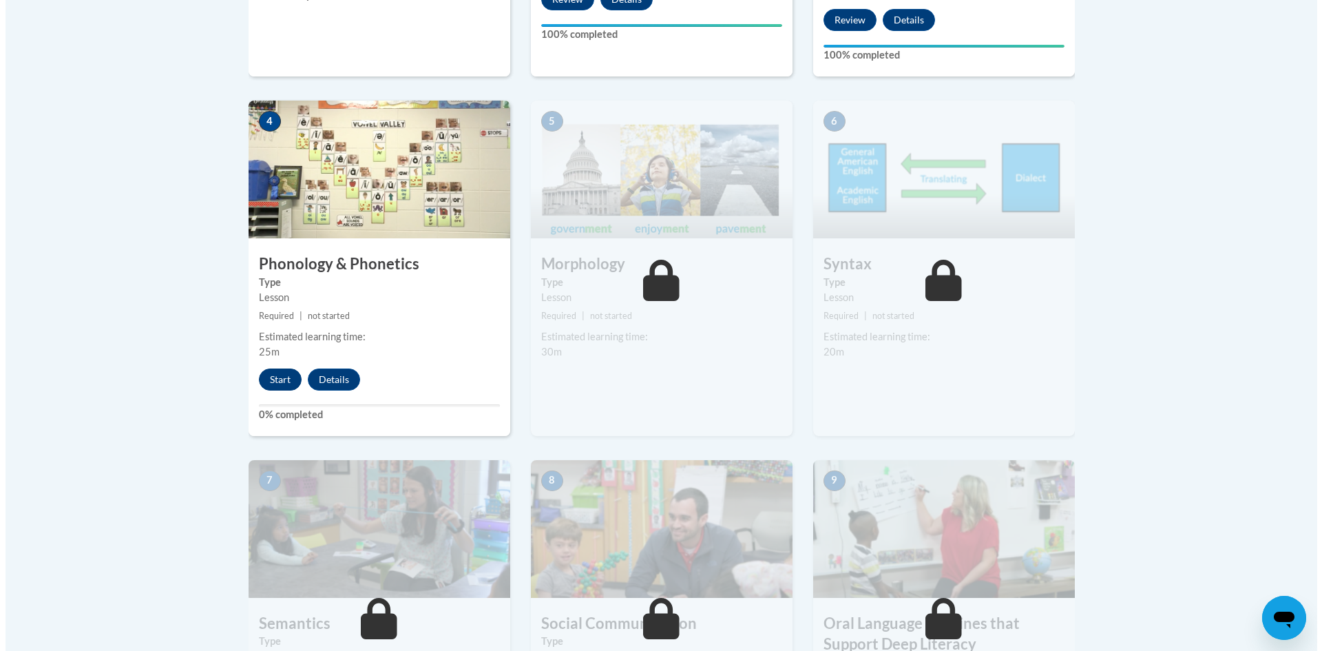
scroll to position [762, 0]
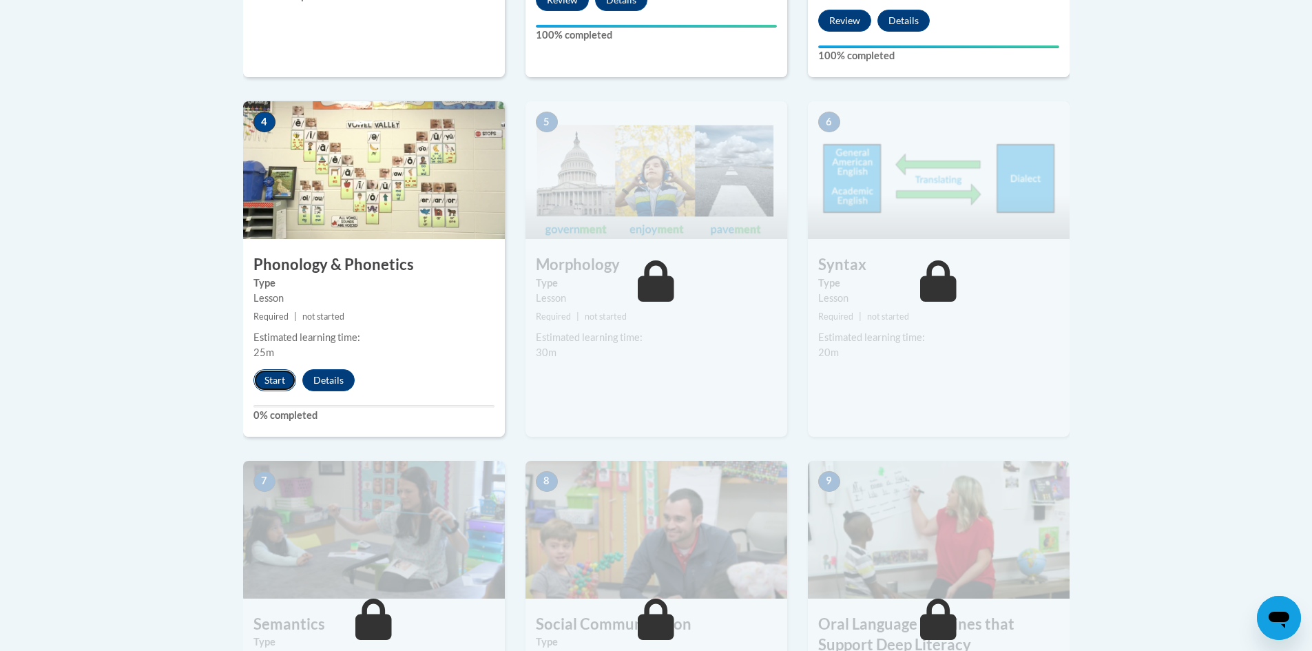
click at [278, 377] on button "Start" at bounding box center [274, 380] width 43 height 22
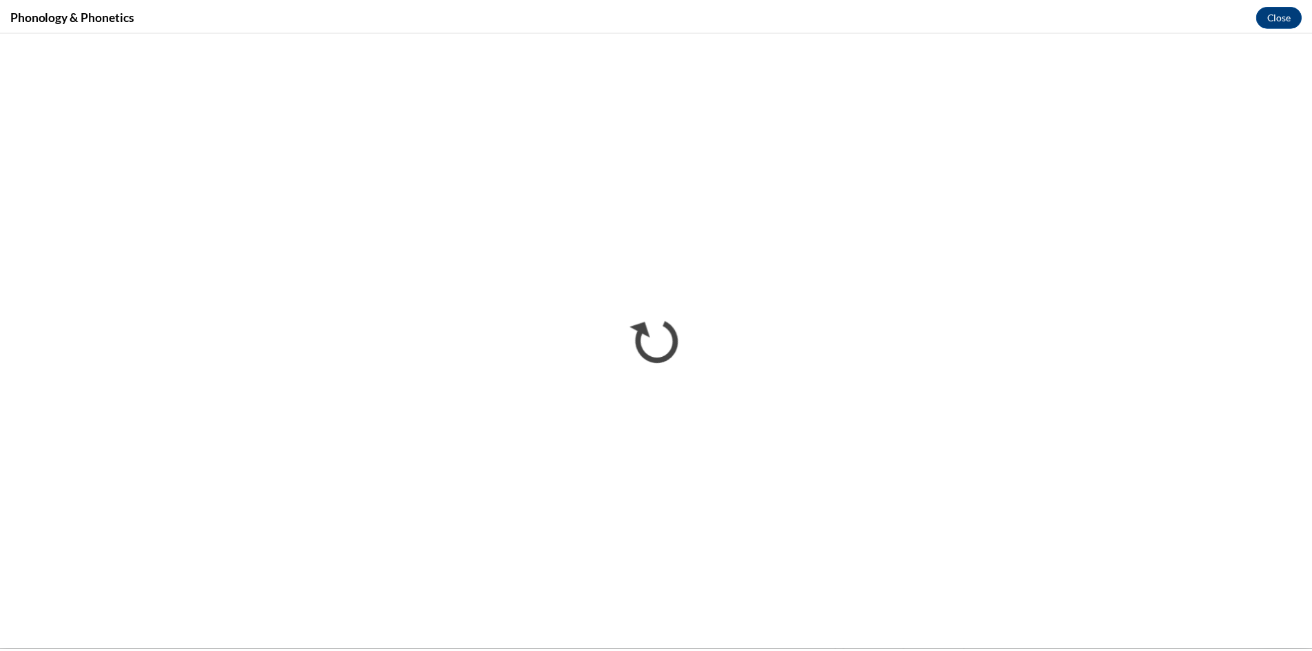
scroll to position [0, 0]
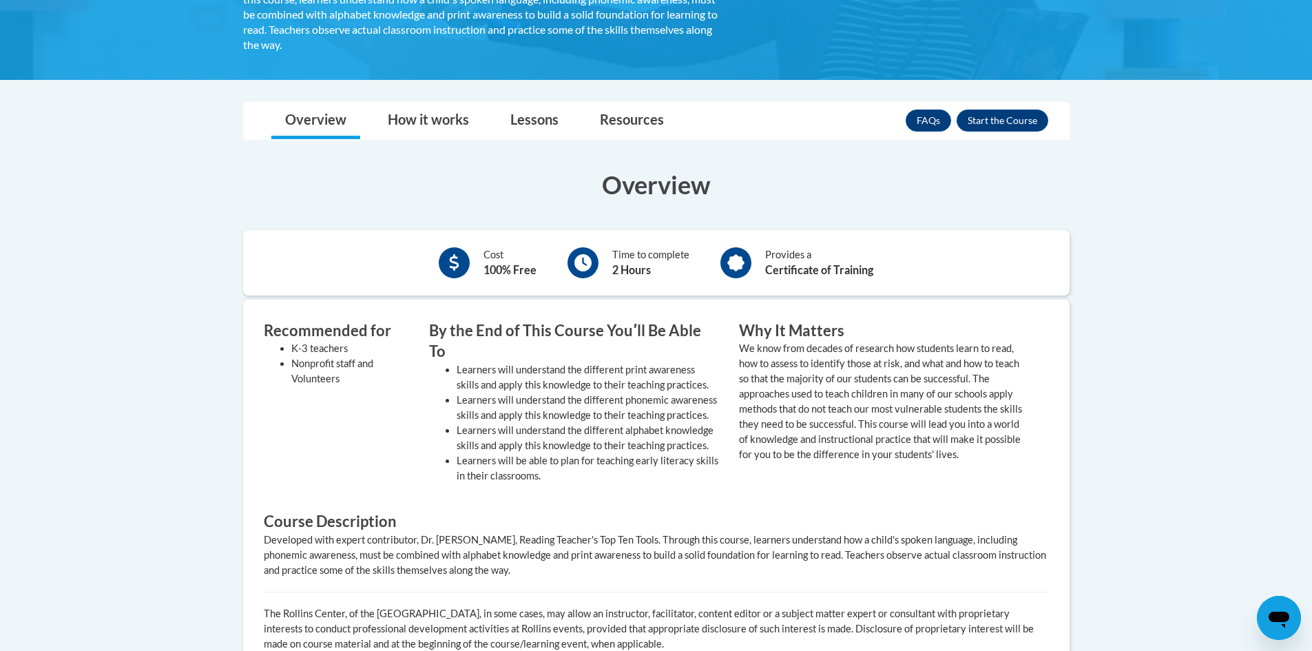
scroll to position [317, 0]
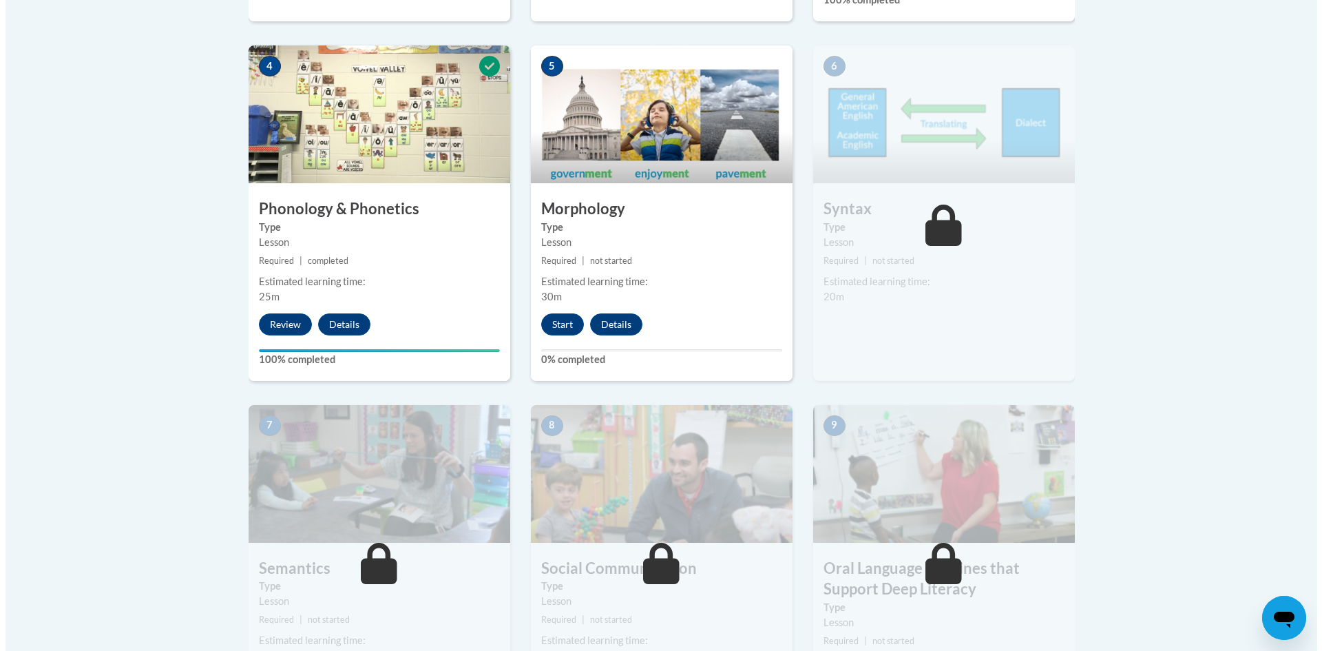
scroll to position [698, 0]
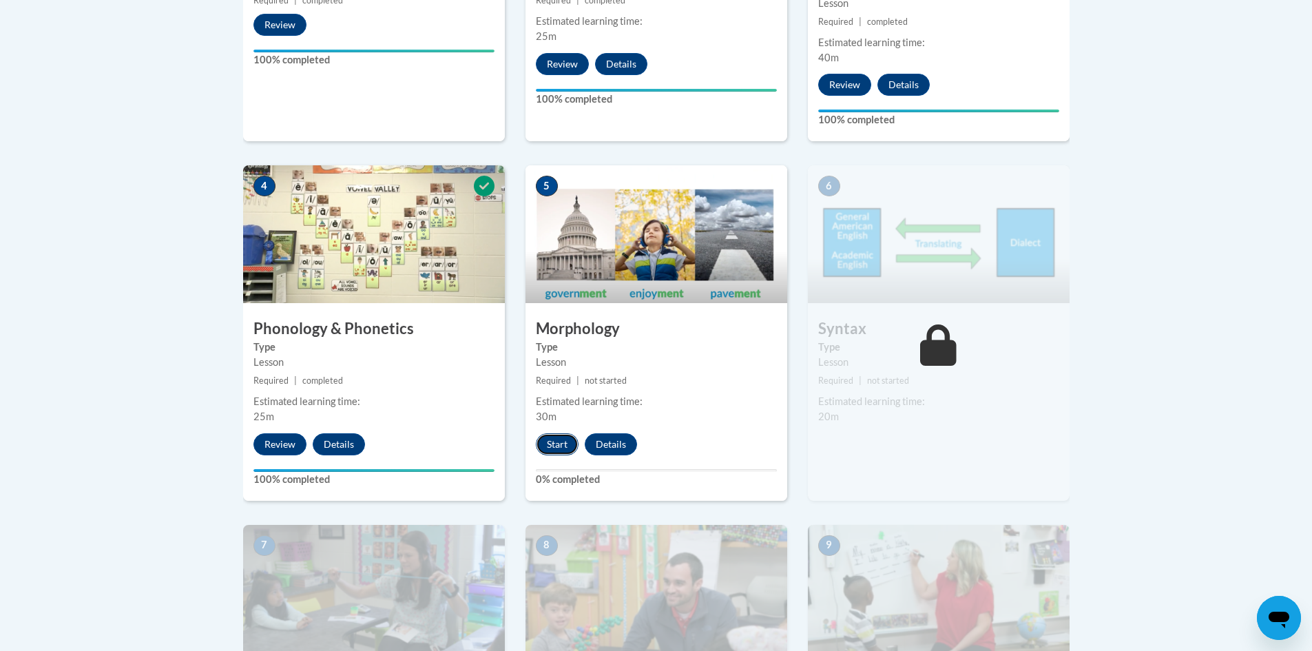
click at [555, 444] on button "Start" at bounding box center [557, 444] width 43 height 22
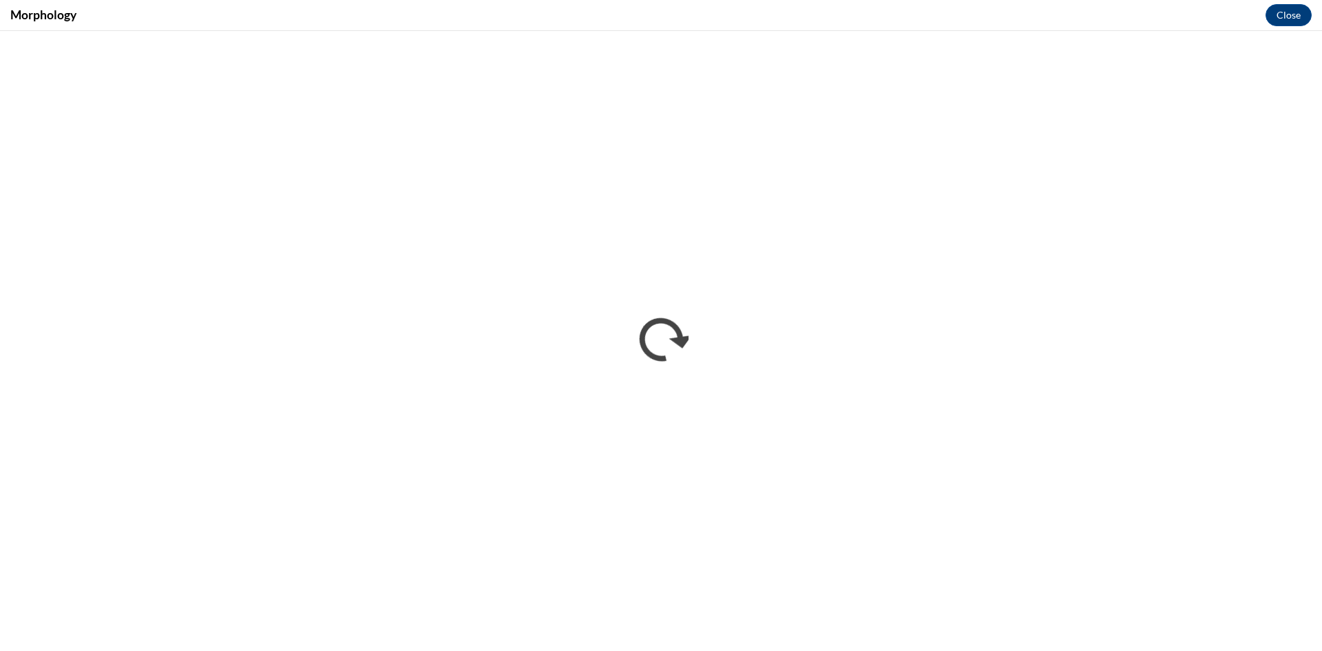
scroll to position [0, 0]
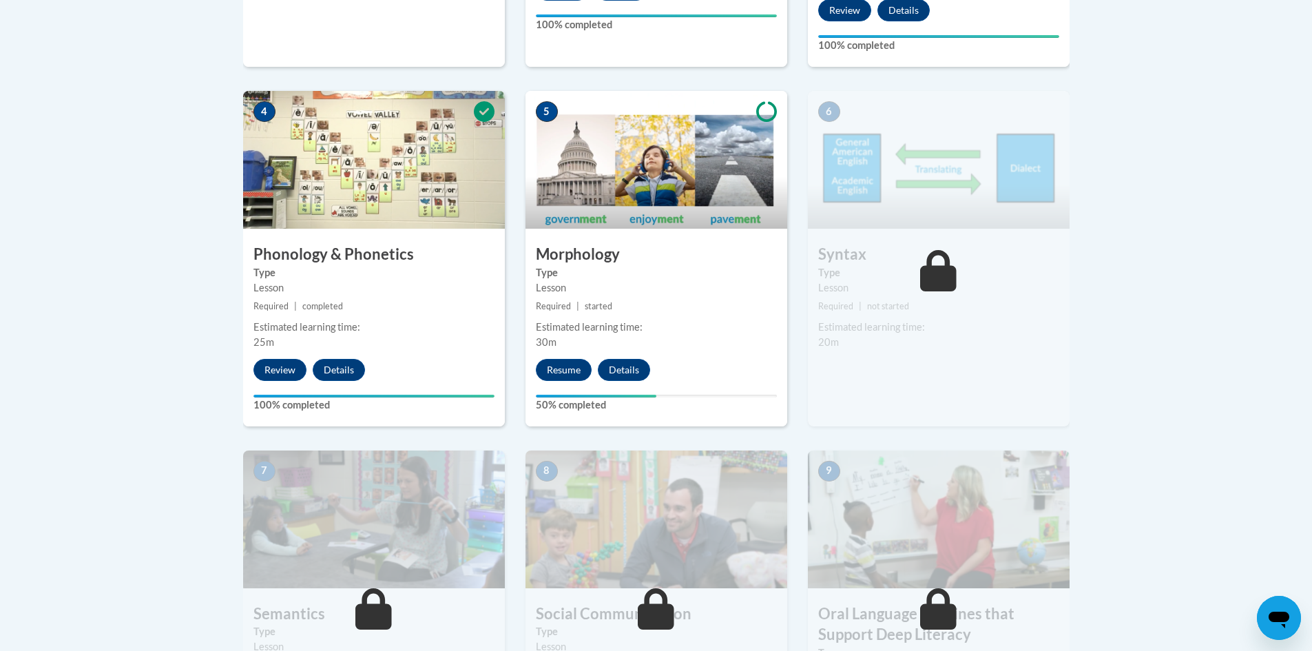
scroll to position [773, 0]
